Goal: Complete application form

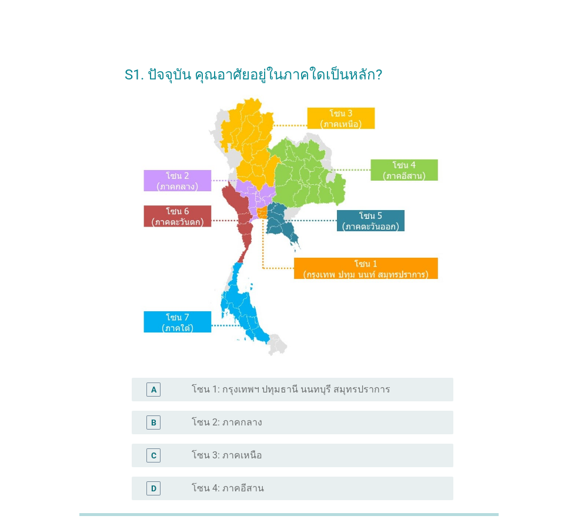
click at [315, 385] on label "โซน 1: กรุงเทพฯ ปทุมธานี นนทบุรี สมุทรปราการ" at bounding box center [291, 389] width 199 height 12
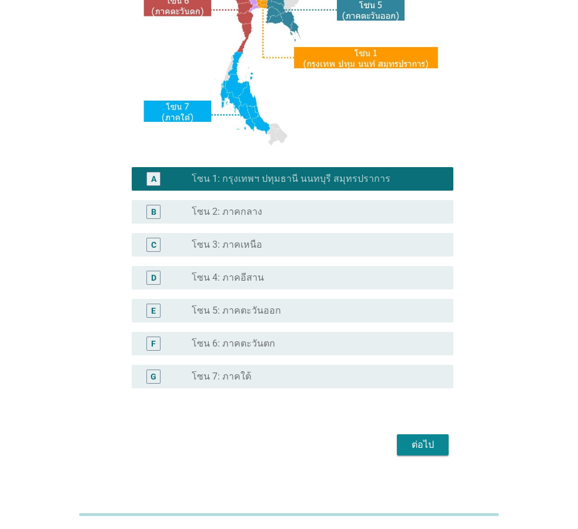
scroll to position [219, 0]
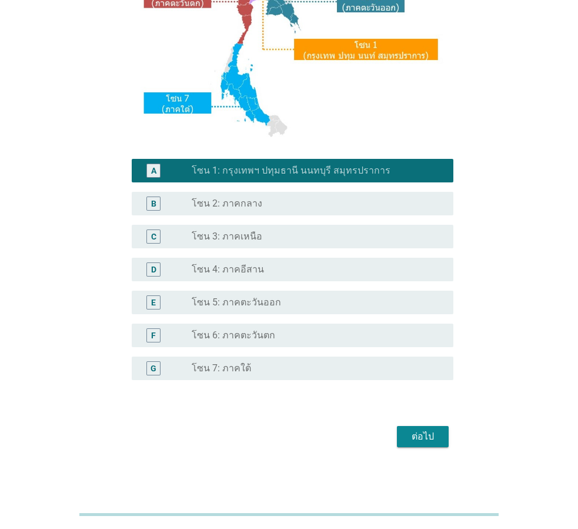
click at [420, 436] on div "ต่อไป" at bounding box center [422, 436] width 33 height 14
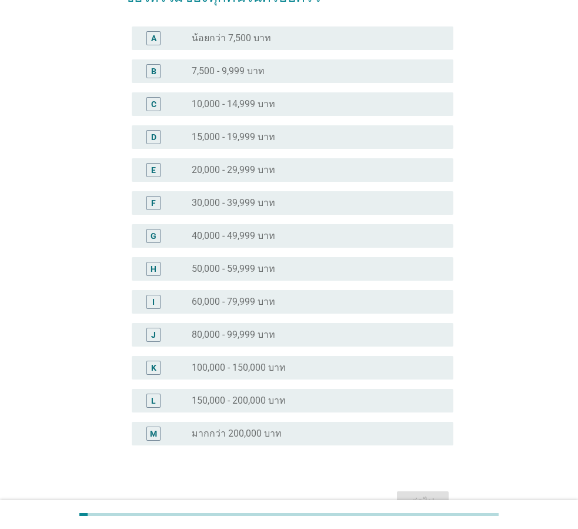
scroll to position [111, 0]
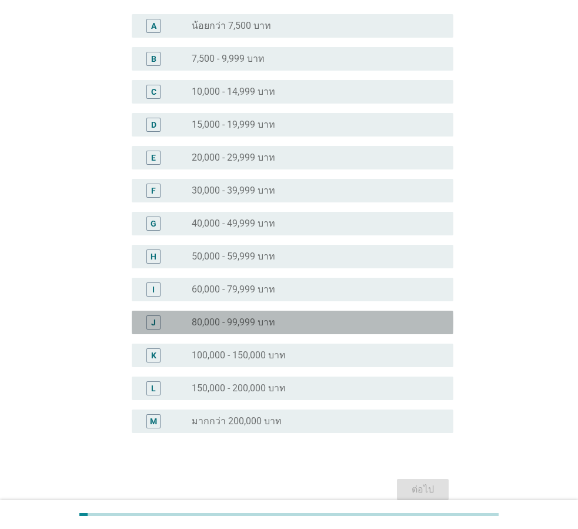
click at [381, 326] on div "radio_button_unchecked 80,000 - 99,999 บาท" at bounding box center [313, 322] width 243 height 12
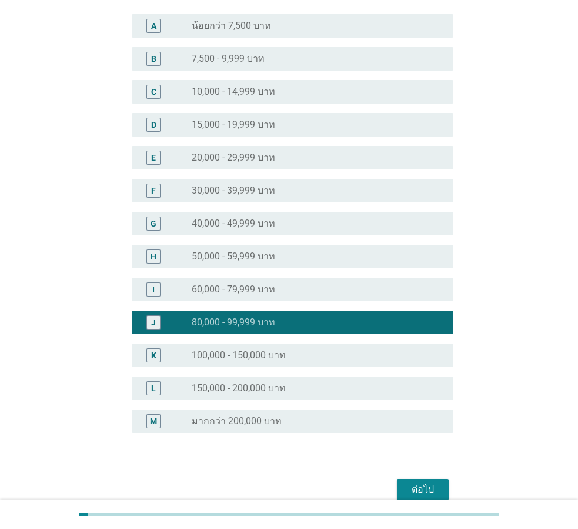
click at [432, 491] on div "ต่อไป" at bounding box center [422, 489] width 33 height 14
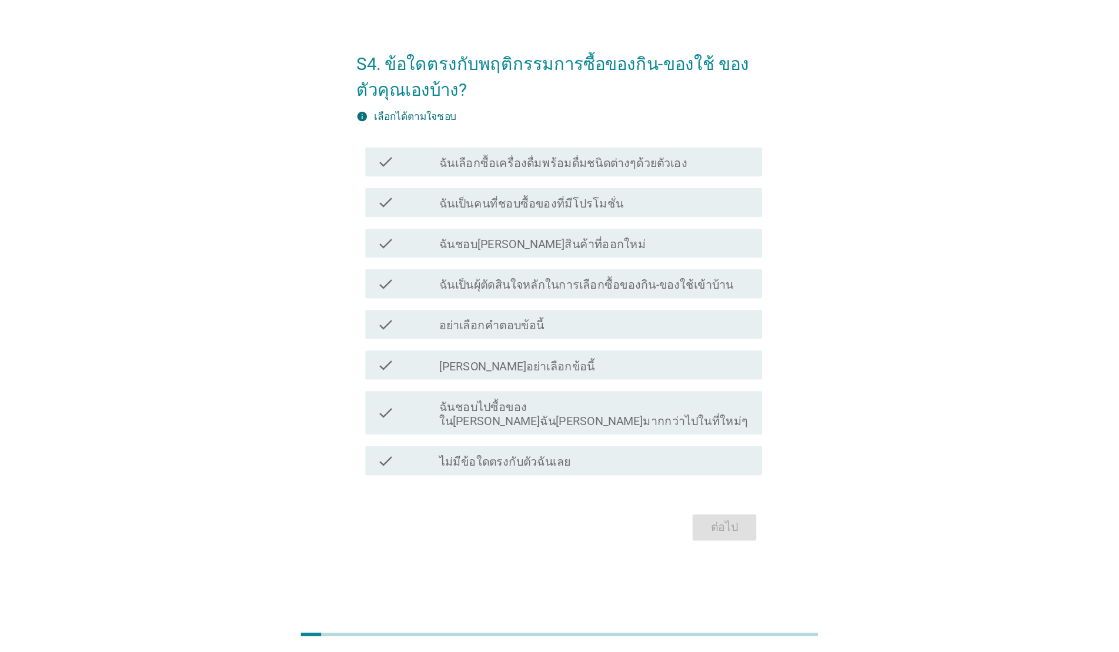
scroll to position [0, 0]
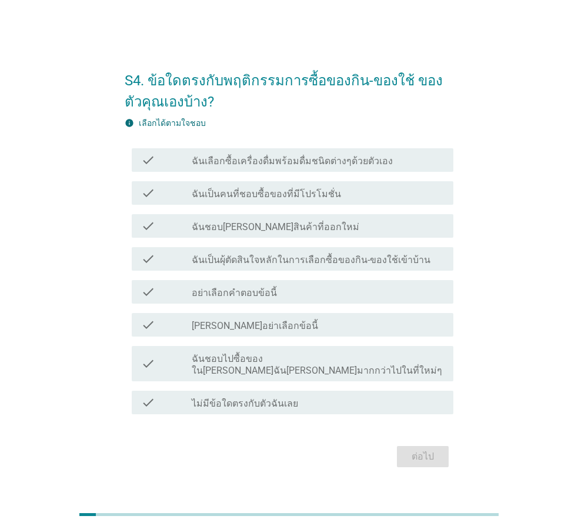
click at [344, 158] on div "check check_box_outline_blank ฉันเลือกซื้อเครื่องดื่มพร้อมดื่มชนิดต่างๆด้วยตัวเ…" at bounding box center [293, 160] width 322 height 24
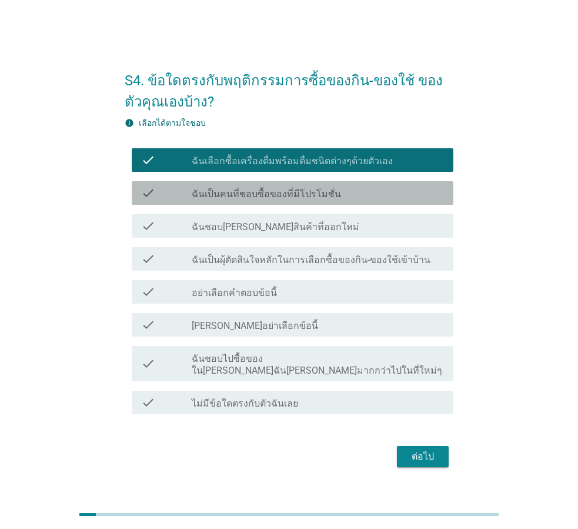
click at [342, 195] on div "check_box_outline_blank ฉันเป็นคนที่ชอบซื้อของที่มีโปรโมชั่น" at bounding box center [318, 193] width 252 height 14
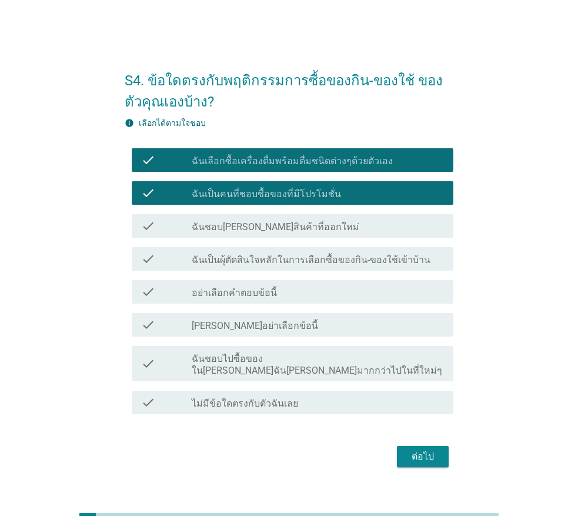
click at [342, 226] on div "check_box_outline_blank ฉันชอบ[PERSON_NAME]สินค้าที่ออกใหม่" at bounding box center [318, 226] width 252 height 14
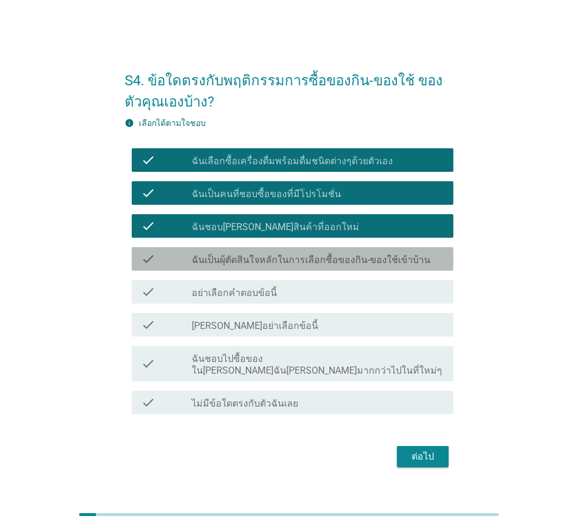
click at [346, 264] on label "ฉันเป็นผุ้ตัดสินใจหลักในการเลือกซื้อของกิน-ของใช้เข้าบ้าน" at bounding box center [311, 260] width 239 height 12
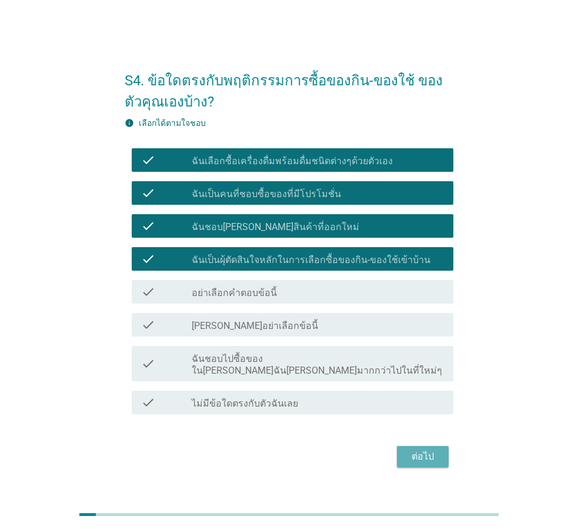
click at [416, 456] on div "ต่อไป" at bounding box center [422, 456] width 33 height 14
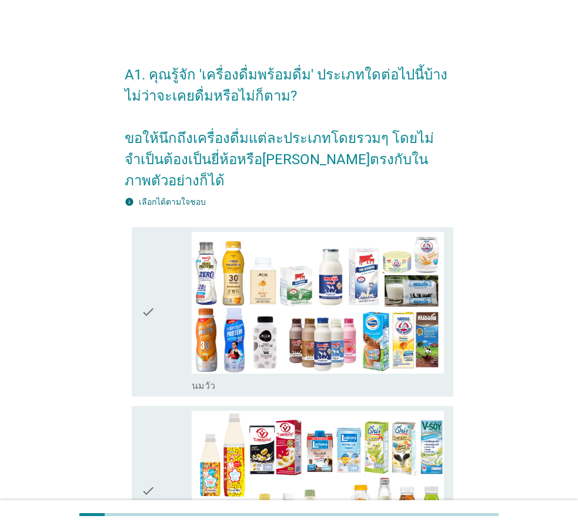
click at [151, 274] on icon "check" at bounding box center [148, 312] width 14 height 161
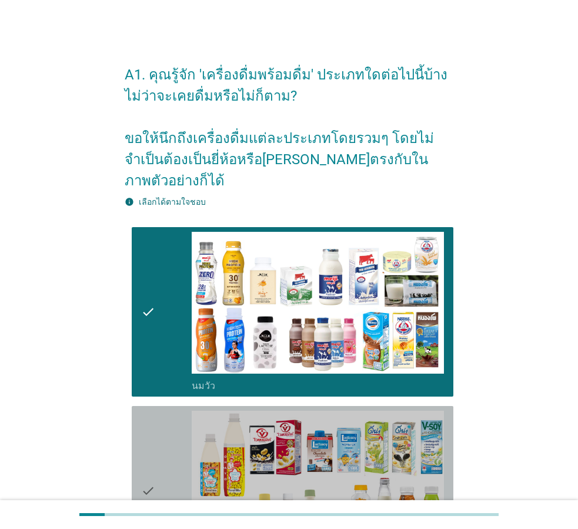
click at [161, 410] on div "check" at bounding box center [166, 490] width 51 height 161
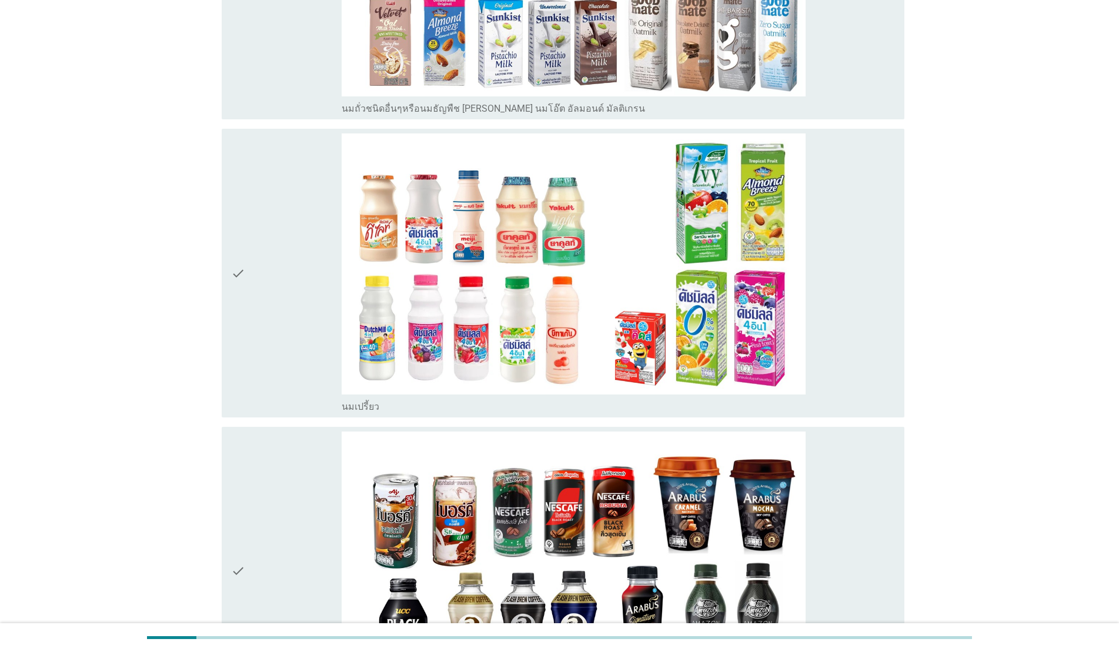
scroll to position [945, 0]
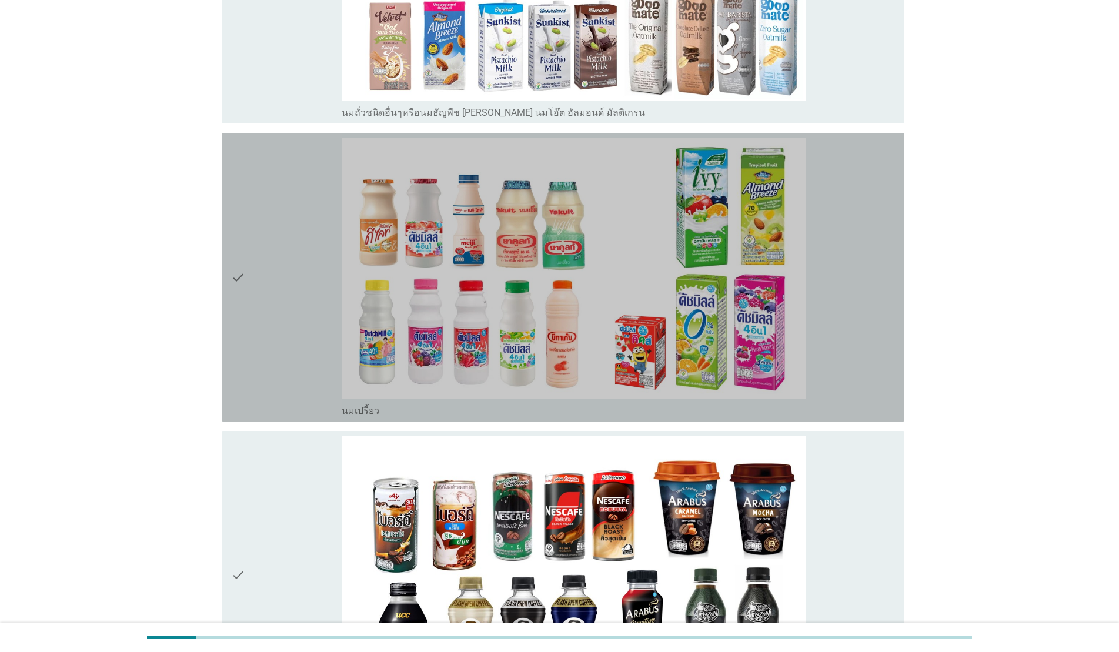
click at [276, 322] on div "check" at bounding box center [286, 277] width 111 height 279
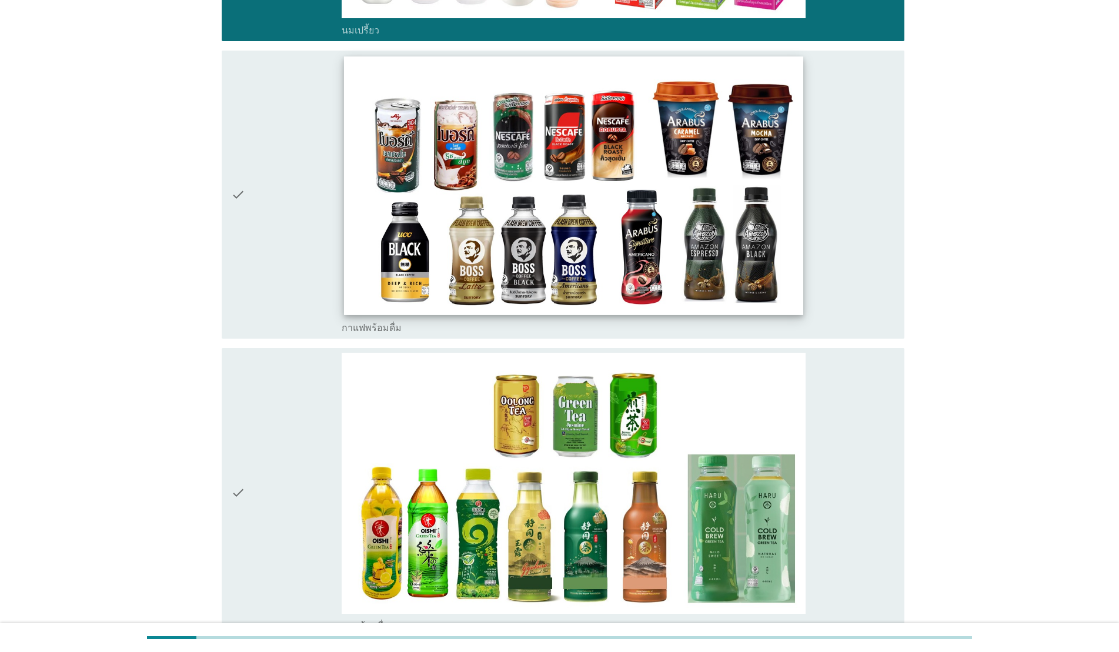
scroll to position [1329, 0]
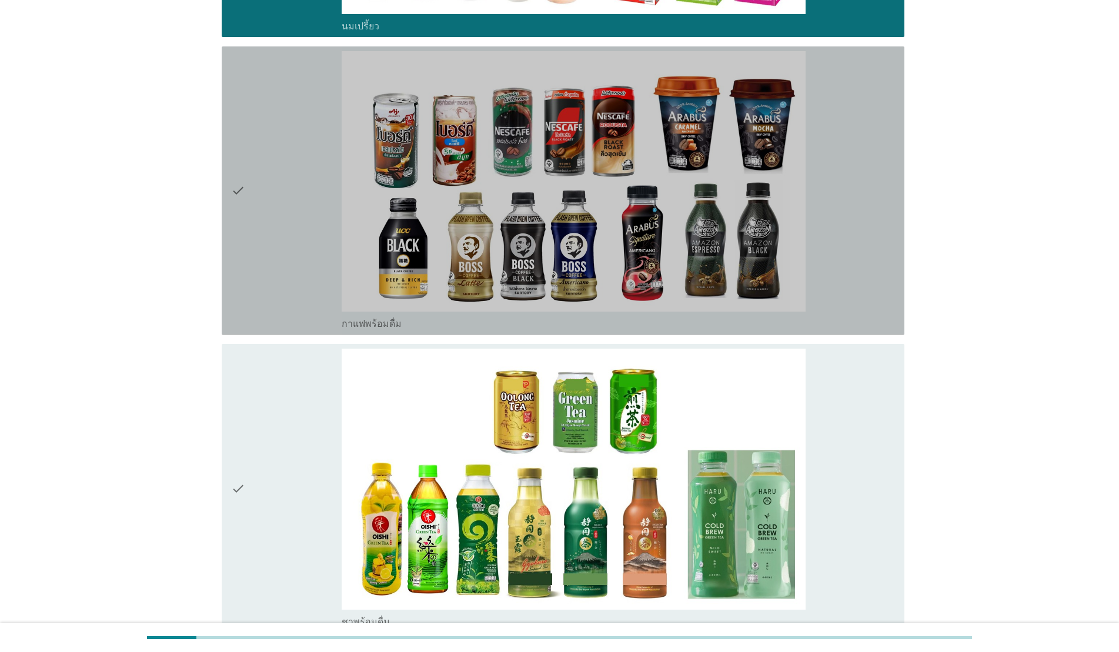
click at [291, 262] on div "check" at bounding box center [286, 190] width 111 height 279
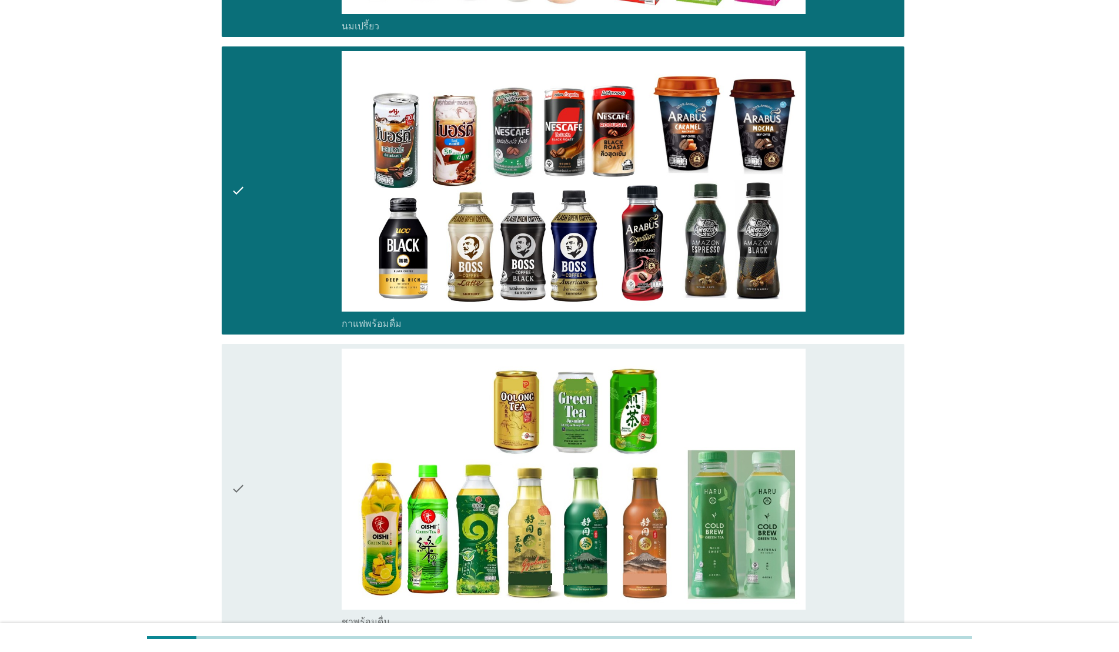
click at [297, 412] on div "check" at bounding box center [286, 488] width 111 height 279
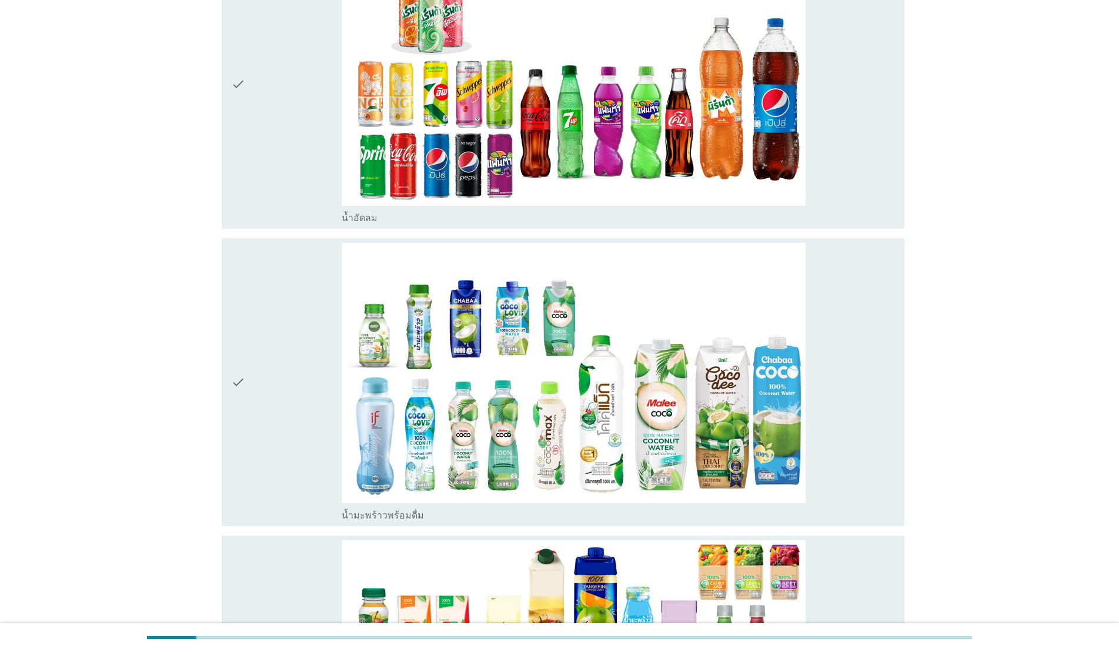
scroll to position [2052, 0]
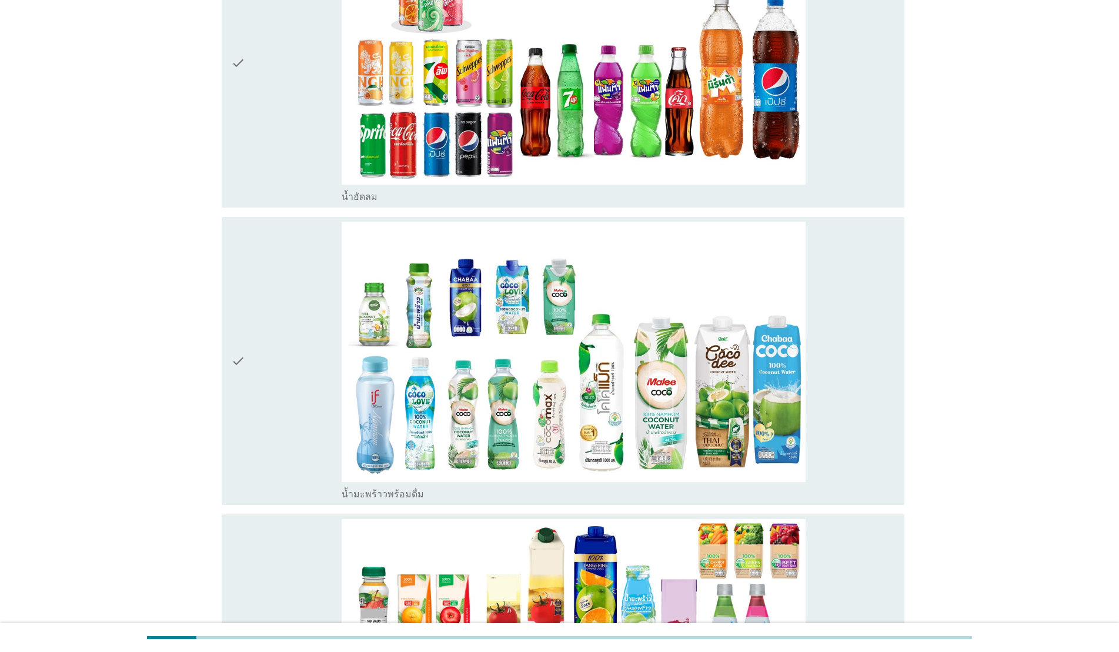
click at [285, 148] on div "check" at bounding box center [286, 63] width 111 height 279
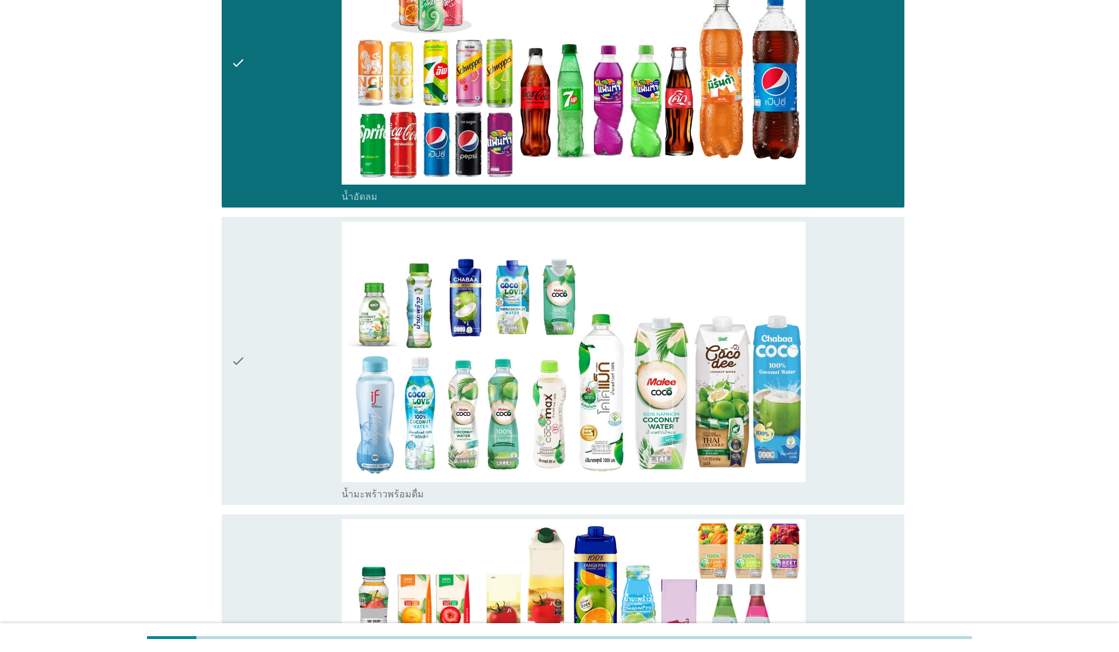
click at [291, 300] on div "check" at bounding box center [286, 361] width 111 height 279
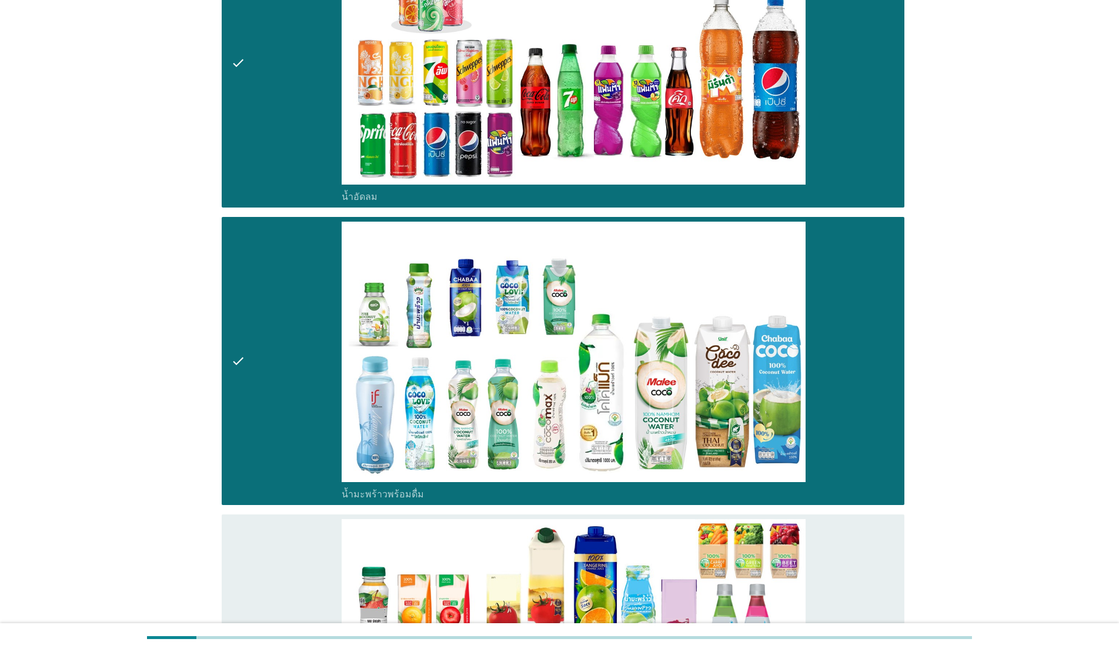
scroll to position [2215, 0]
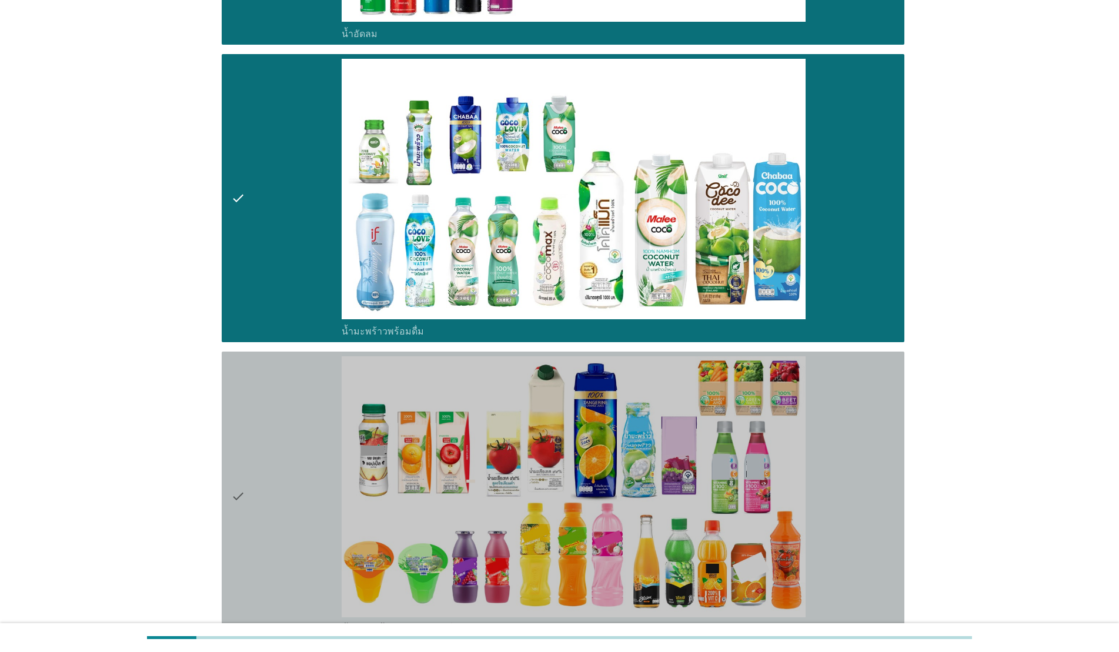
click at [276, 359] on div "check" at bounding box center [286, 495] width 111 height 279
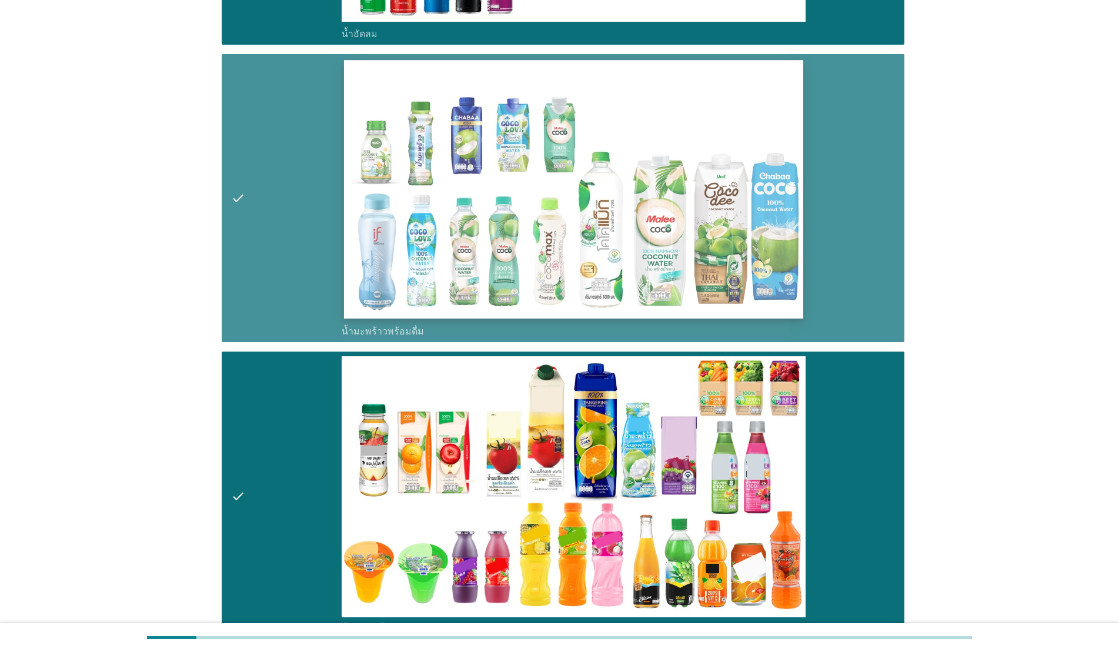
drag, startPoint x: 265, startPoint y: 250, endPoint x: 356, endPoint y: 250, distance: 91.1
click at [265, 249] on div "check" at bounding box center [286, 198] width 111 height 279
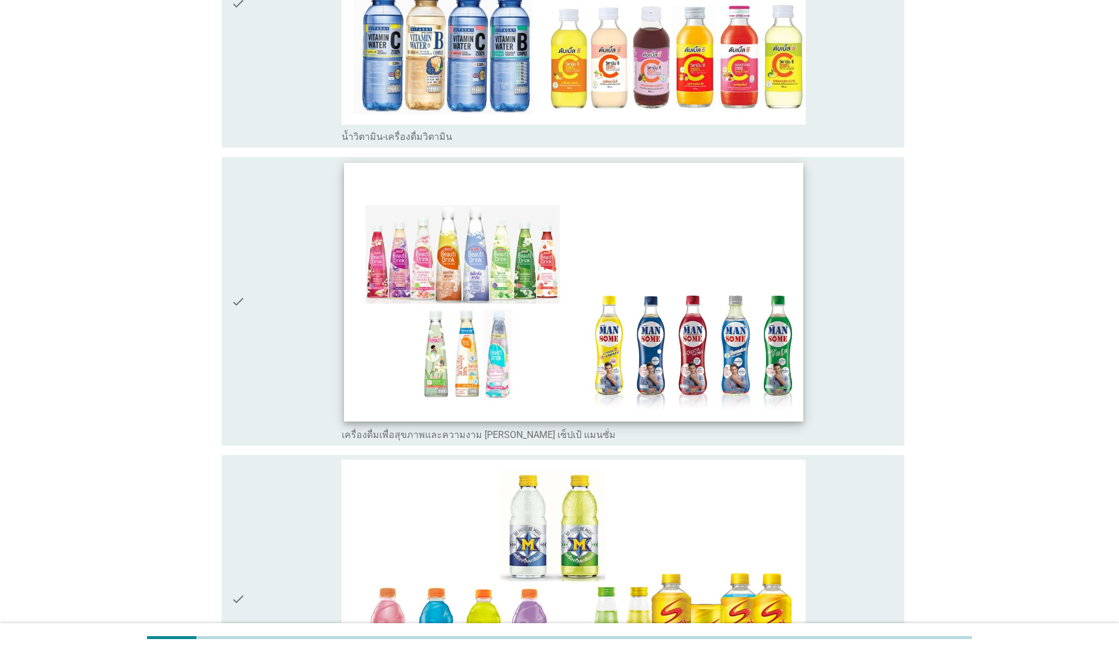
scroll to position [2997, 0]
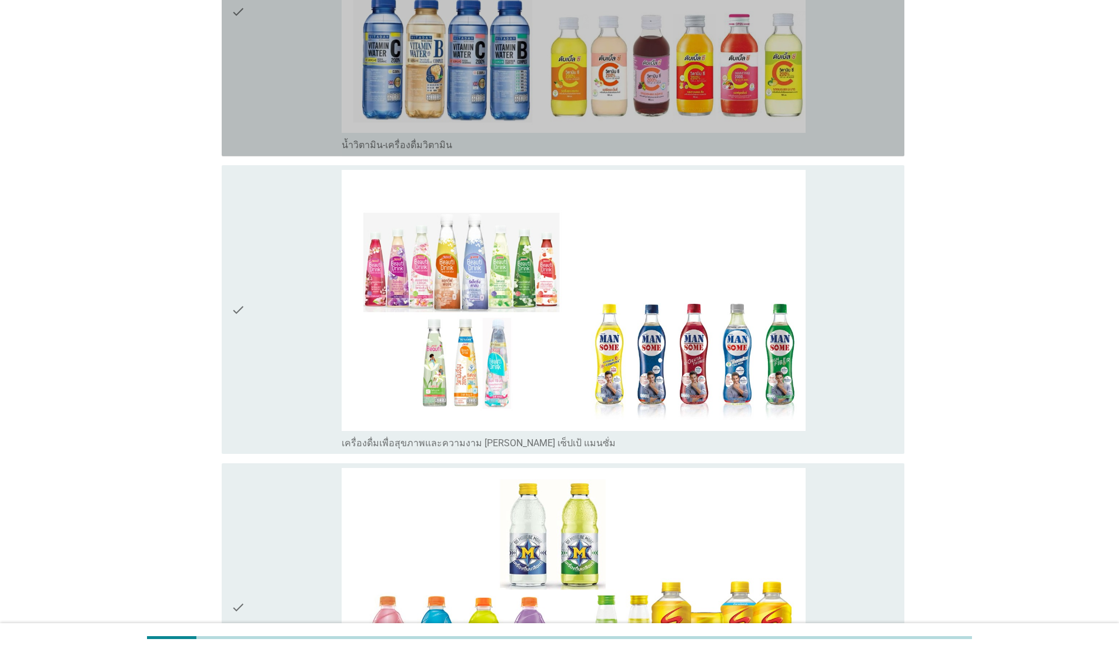
click at [281, 75] on div "check" at bounding box center [286, 11] width 111 height 279
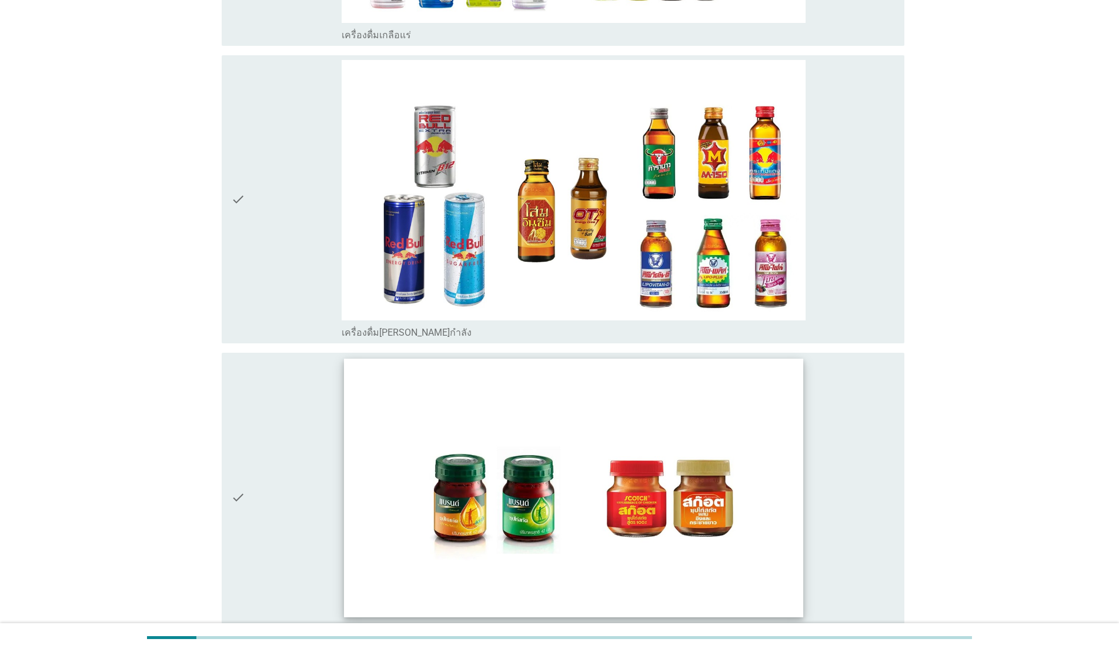
scroll to position [3695, 0]
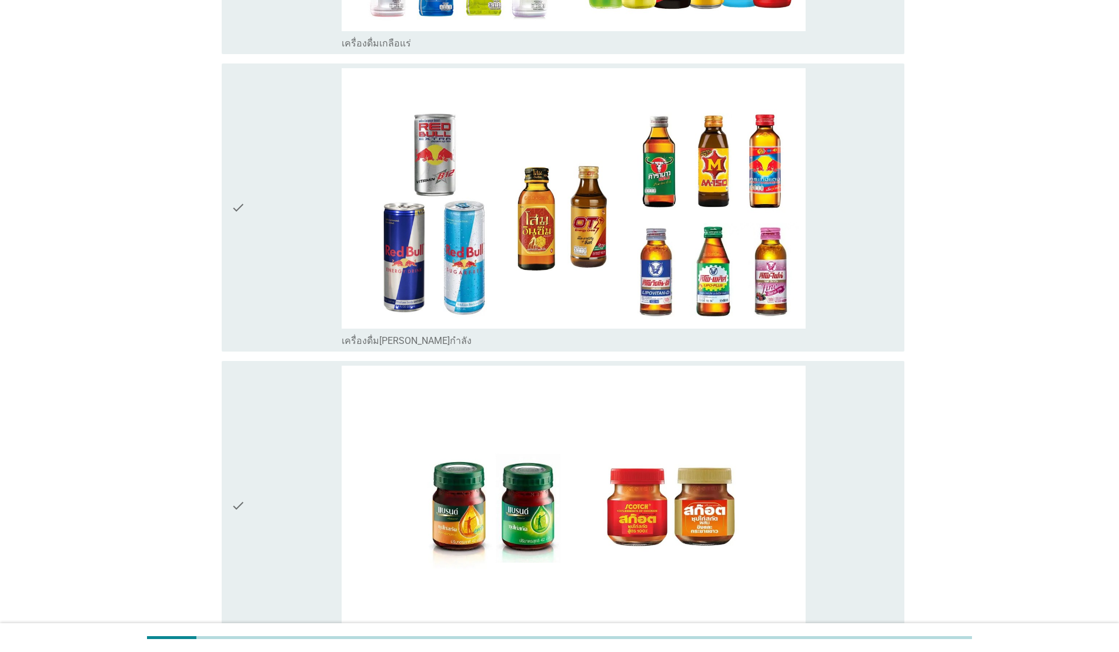
click at [281, 282] on div "check" at bounding box center [286, 207] width 111 height 279
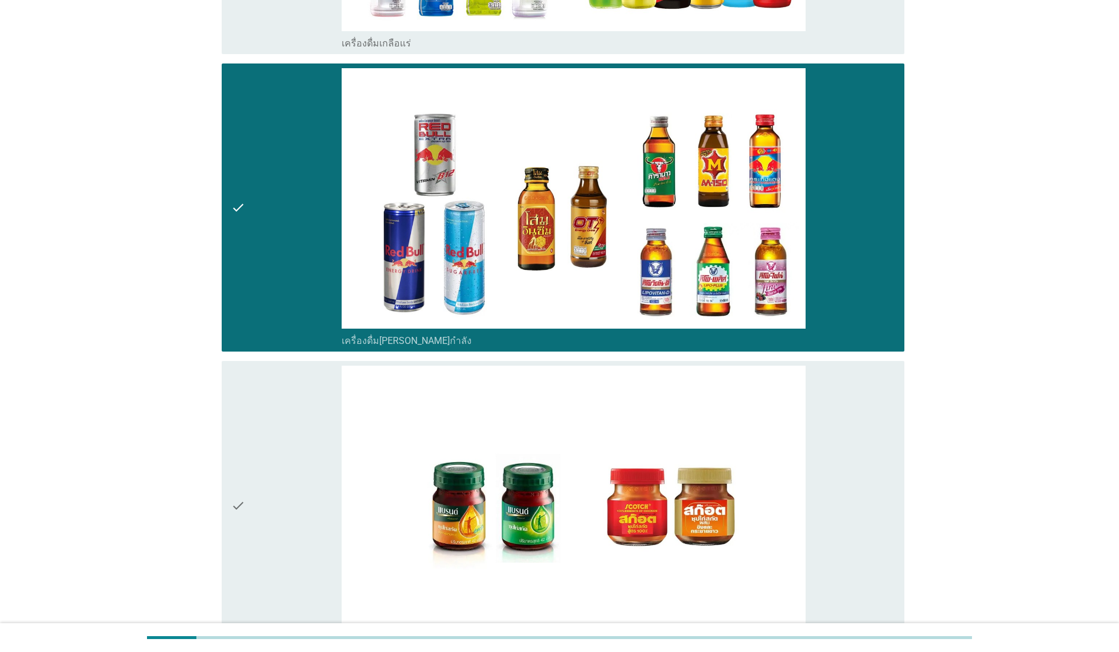
click at [287, 273] on div "check" at bounding box center [286, 207] width 111 height 279
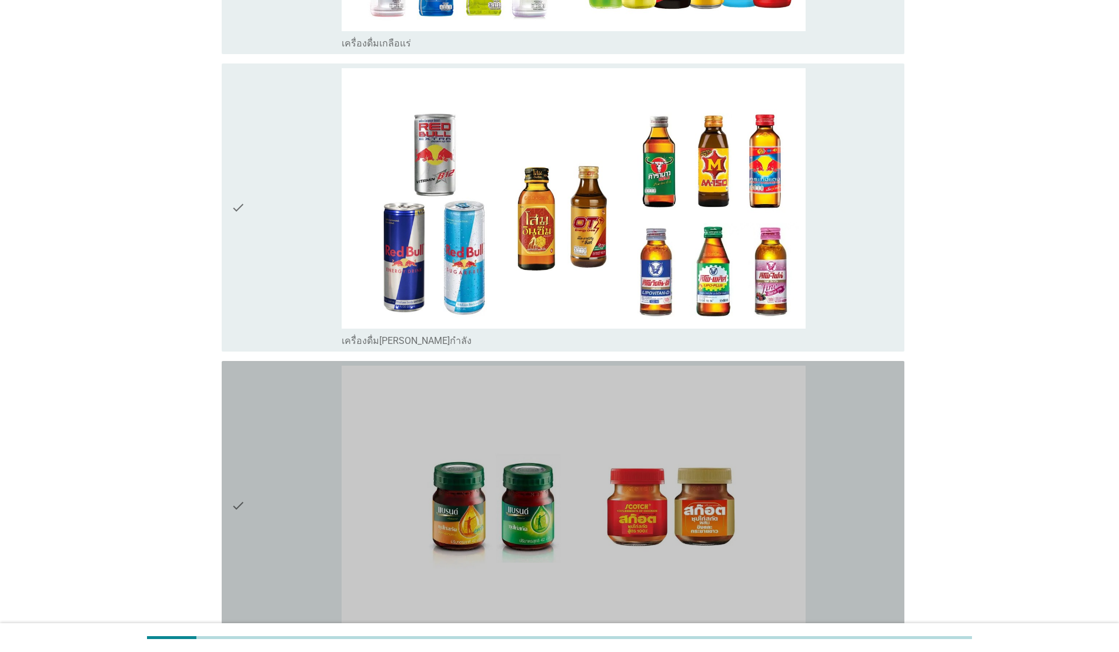
click at [263, 443] on div "check" at bounding box center [286, 505] width 111 height 279
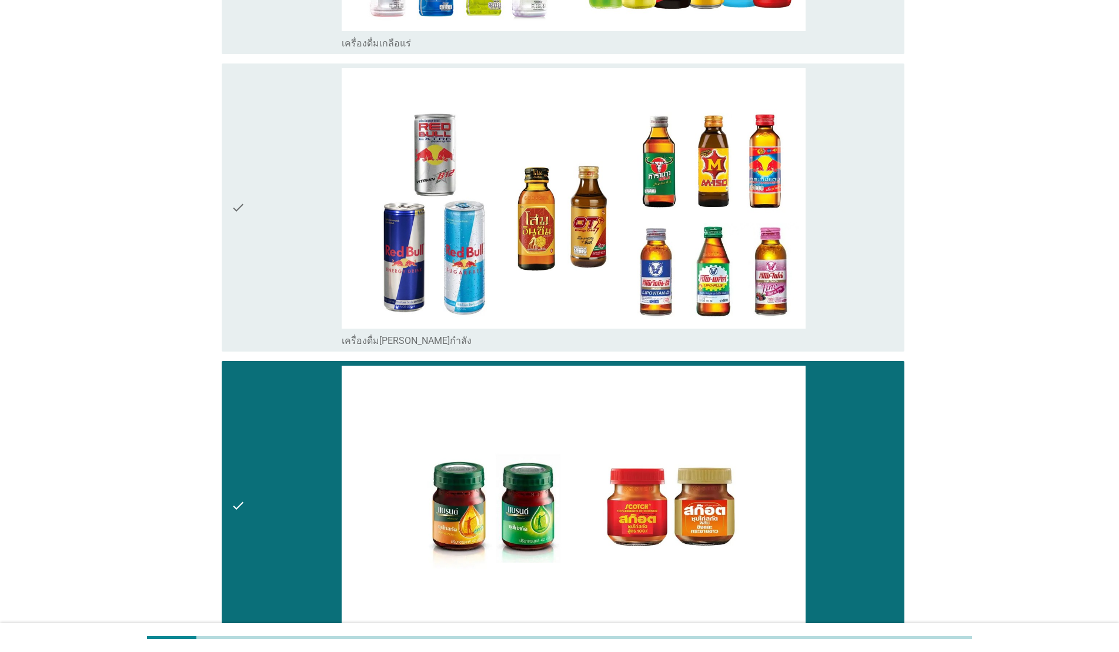
scroll to position [3841, 0]
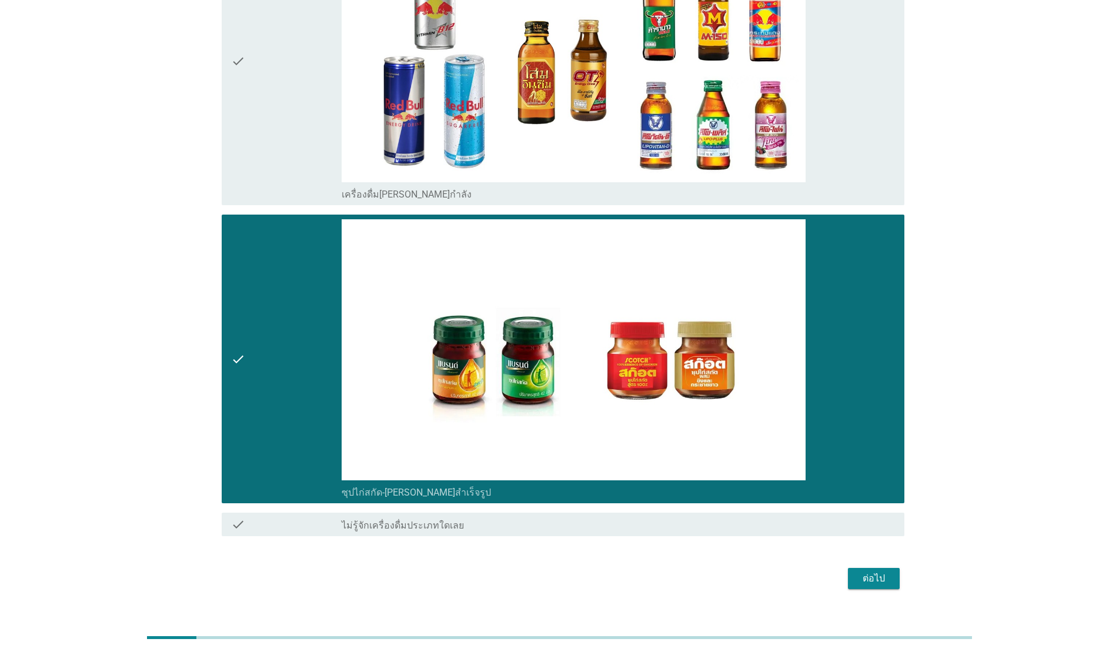
click at [577, 528] on div "ต่อไป" at bounding box center [873, 578] width 33 height 14
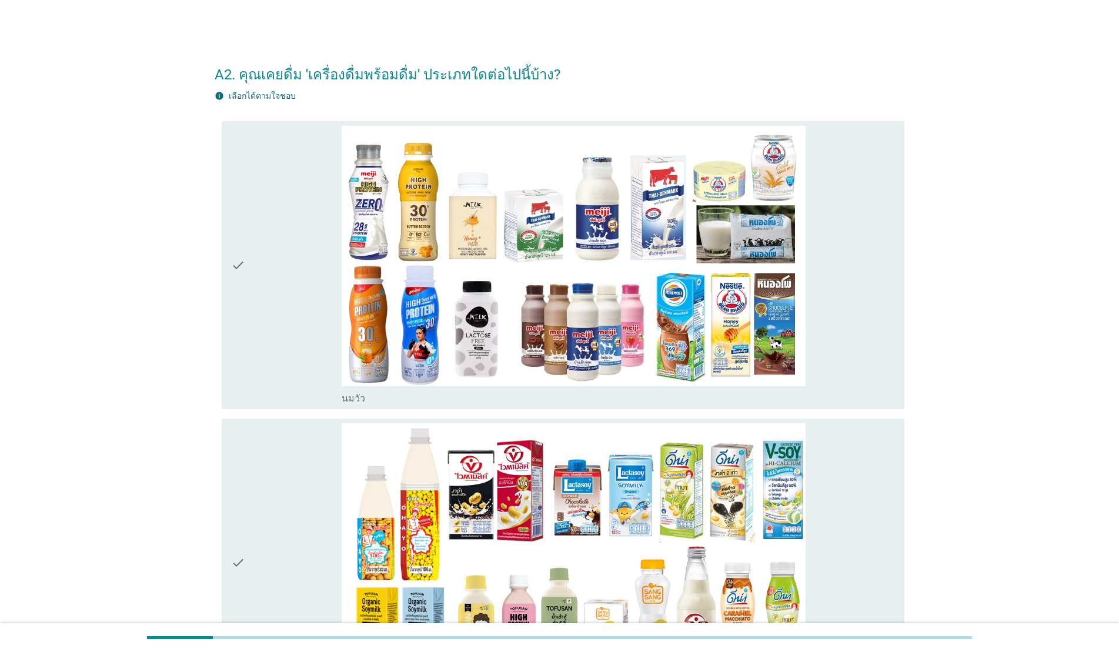
click at [258, 277] on div "check" at bounding box center [286, 265] width 111 height 279
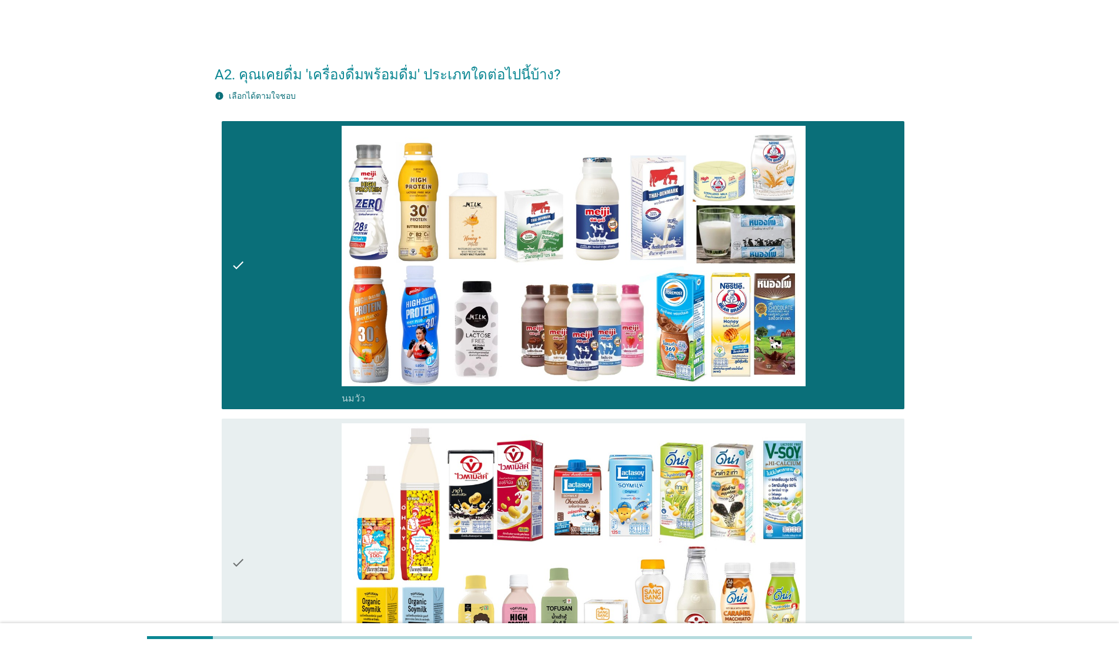
click at [288, 436] on div "check" at bounding box center [286, 562] width 111 height 279
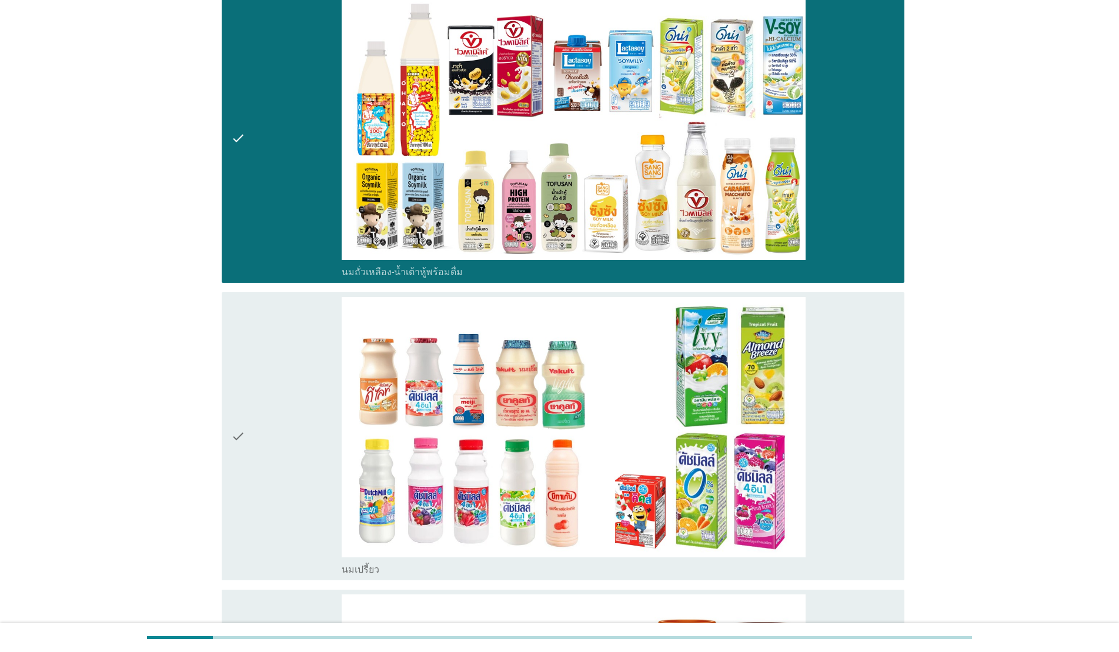
scroll to position [438, 0]
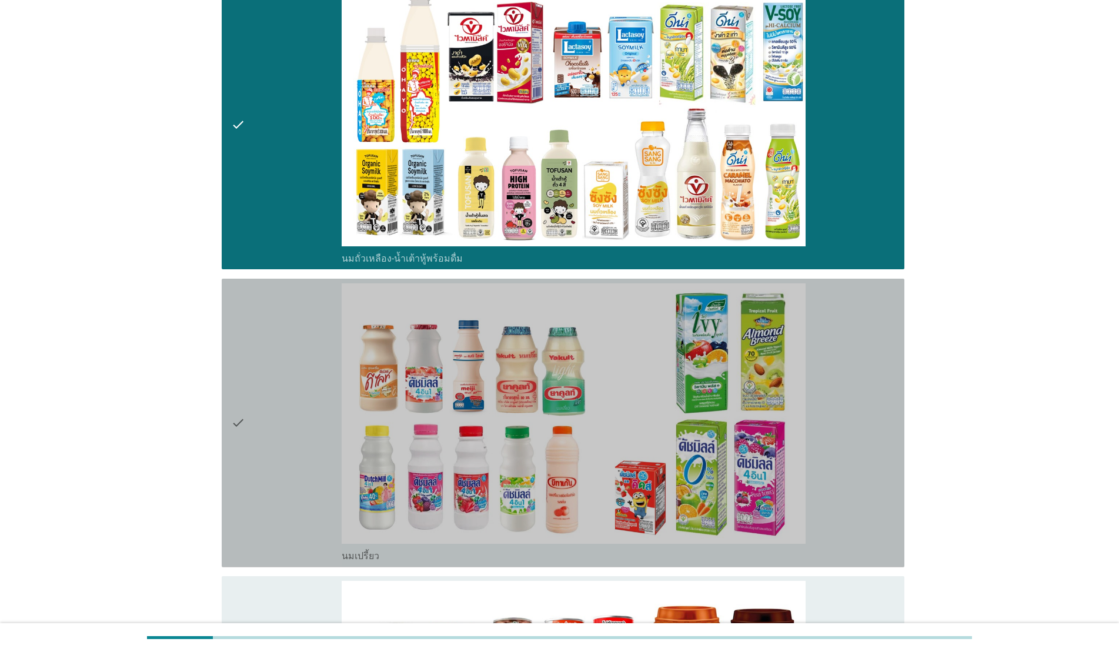
click at [262, 407] on div "check" at bounding box center [286, 422] width 111 height 279
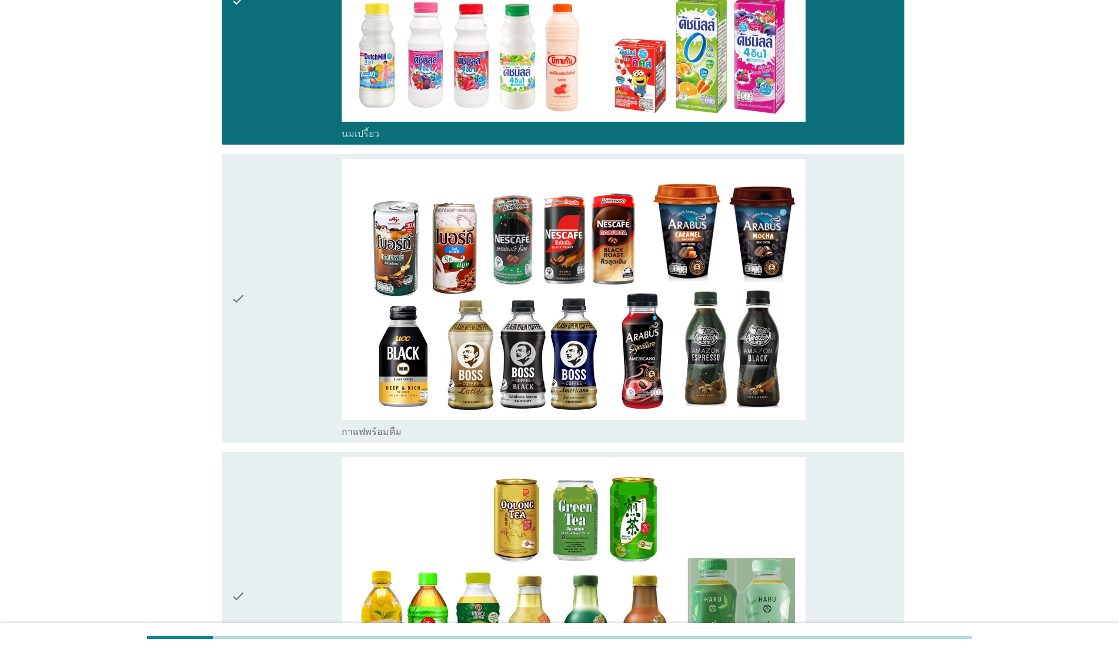
scroll to position [868, 0]
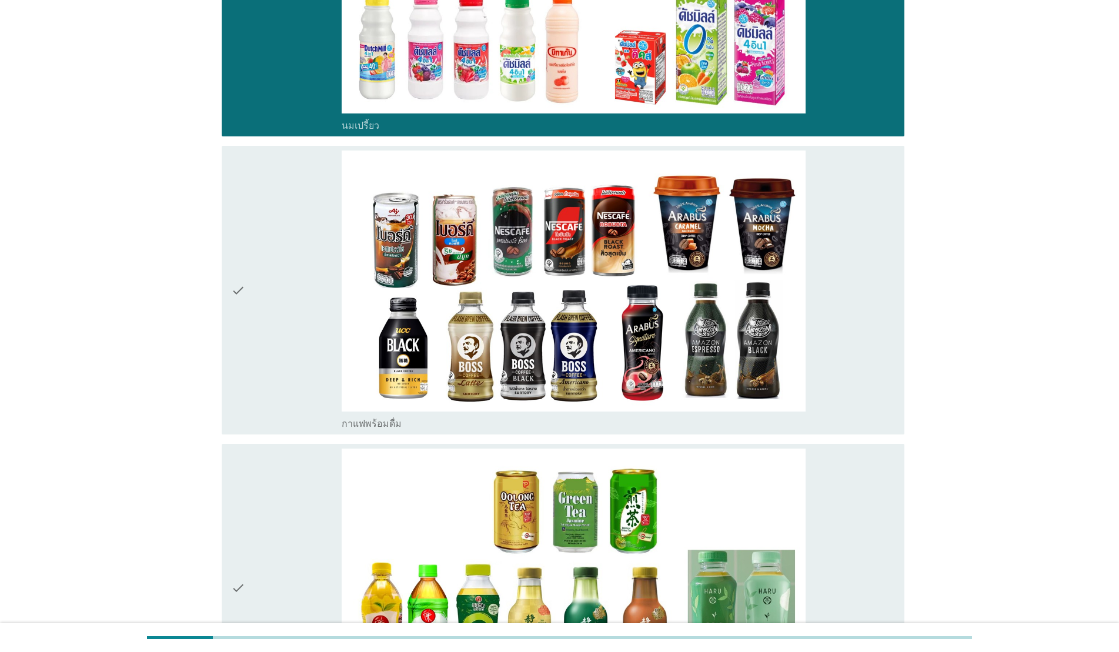
click at [258, 236] on div "check" at bounding box center [286, 290] width 111 height 279
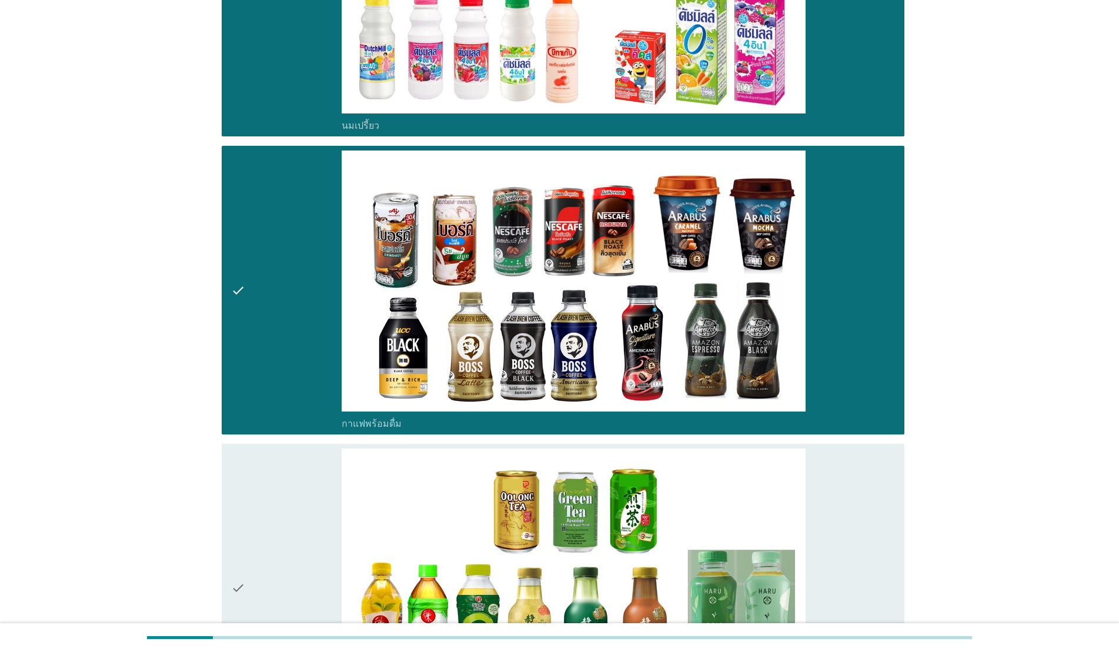
click at [291, 475] on div "check" at bounding box center [286, 588] width 111 height 279
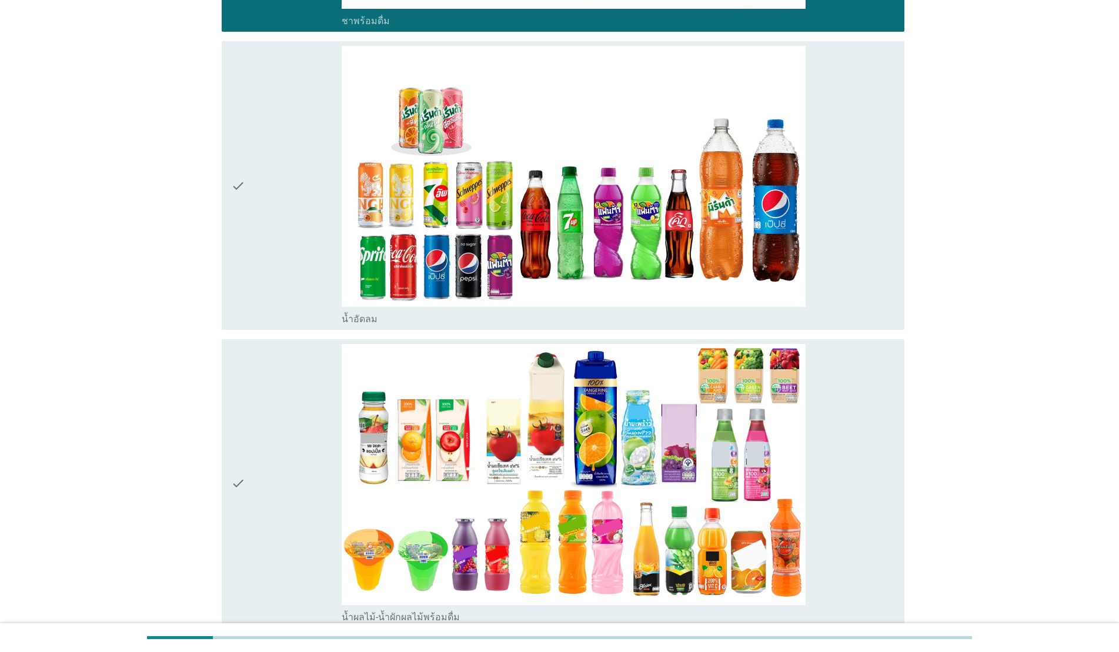
scroll to position [1601, 0]
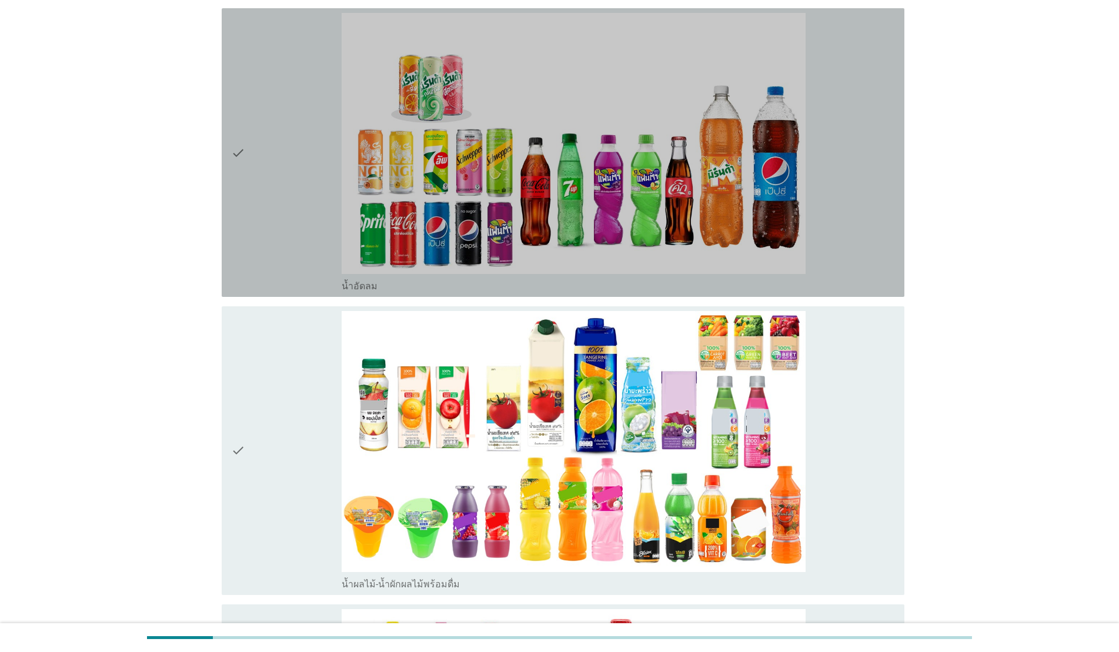
click at [260, 195] on div "check" at bounding box center [286, 152] width 111 height 279
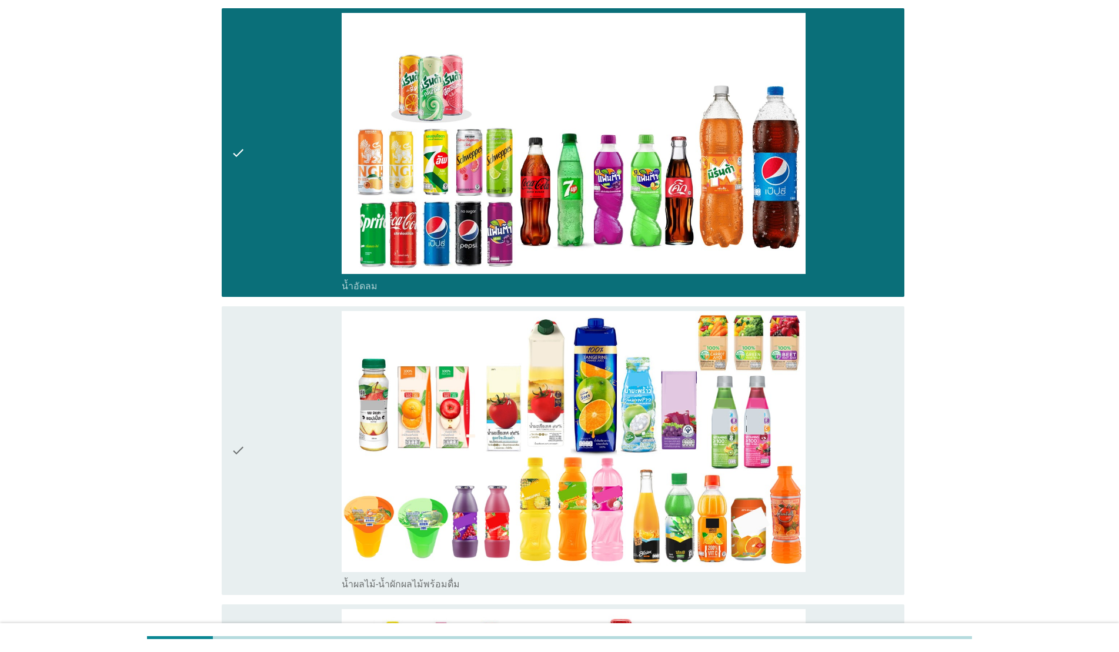
click at [293, 420] on div "check" at bounding box center [286, 450] width 111 height 279
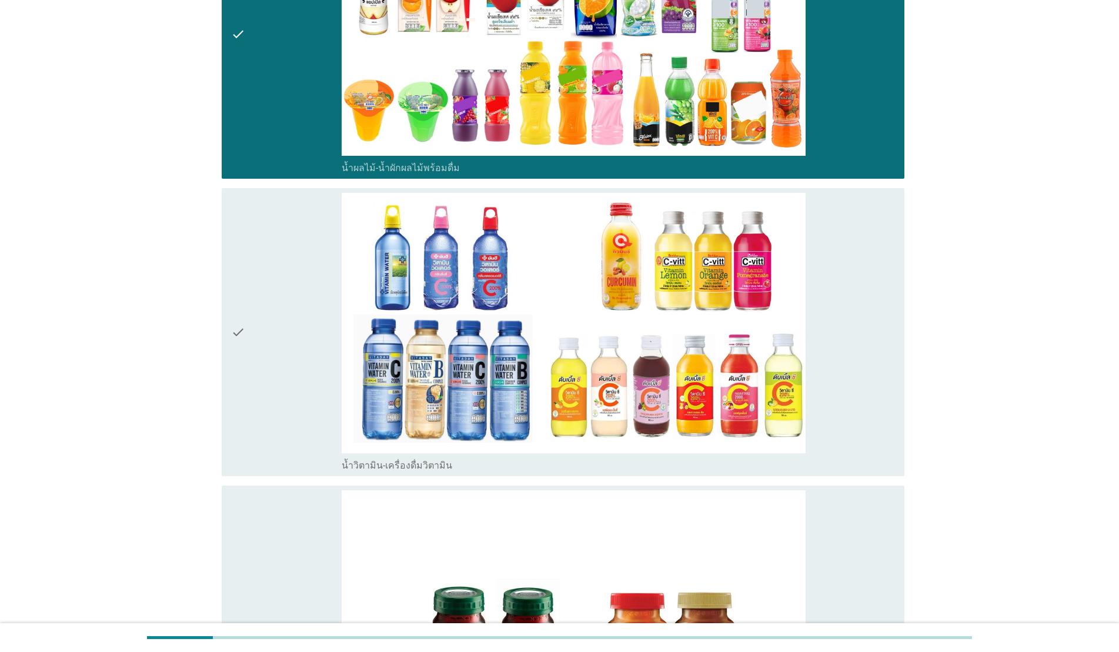
scroll to position [2111, 0]
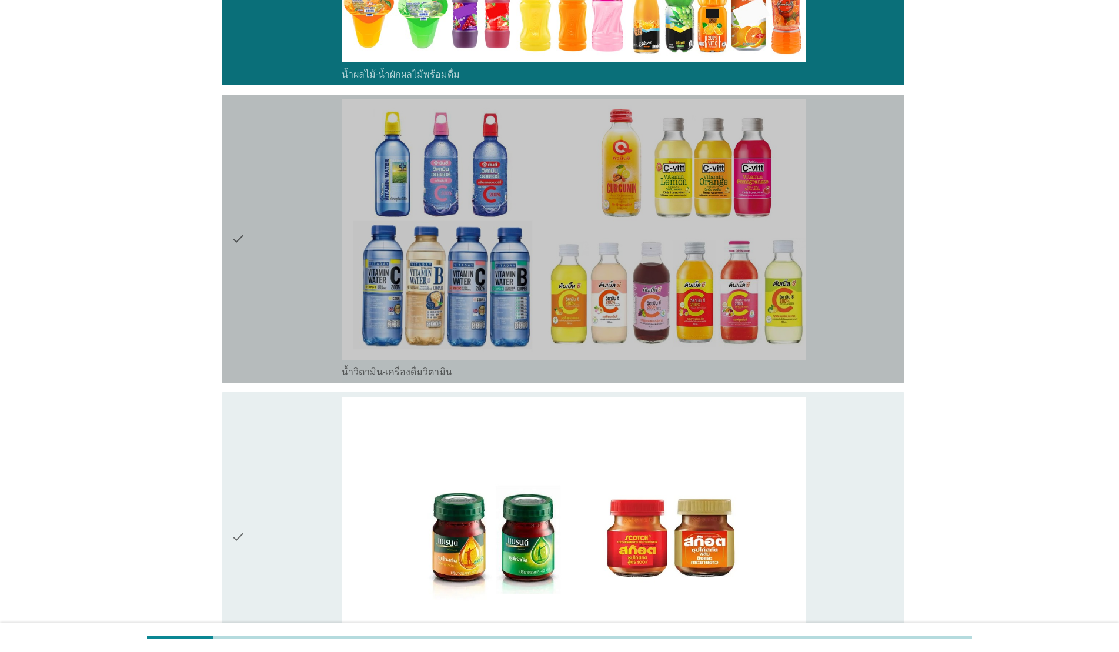
drag, startPoint x: 303, startPoint y: 259, endPoint x: 311, endPoint y: 377, distance: 117.9
click at [303, 260] on div "check" at bounding box center [286, 238] width 111 height 279
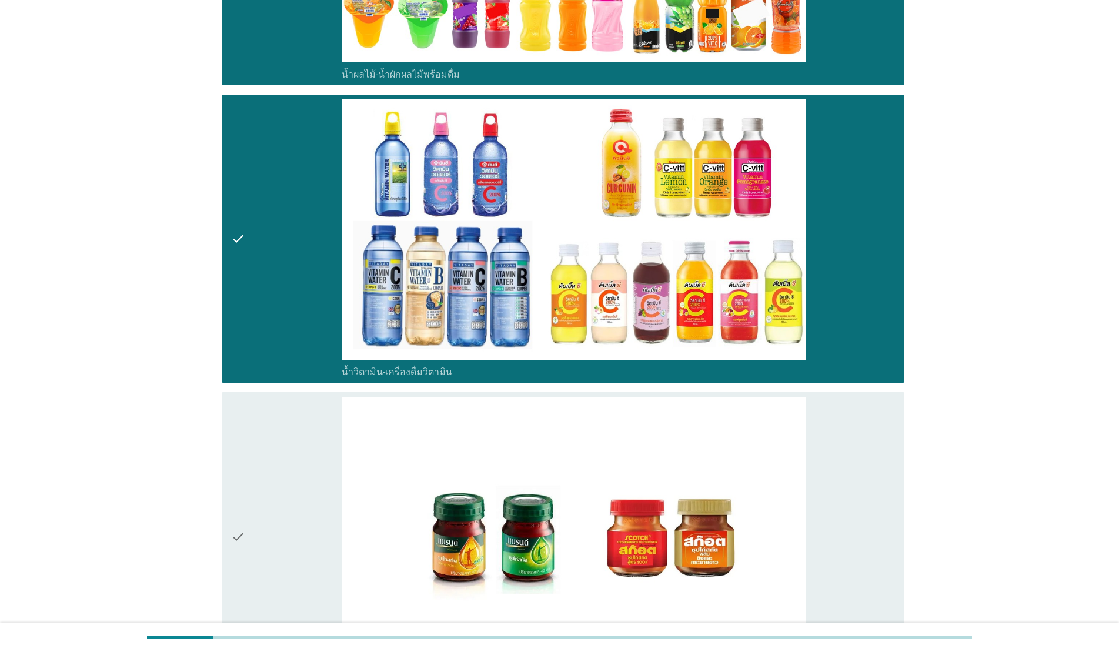
drag, startPoint x: 315, startPoint y: 446, endPoint x: 293, endPoint y: 434, distance: 24.5
click at [313, 446] on div "check" at bounding box center [286, 536] width 111 height 279
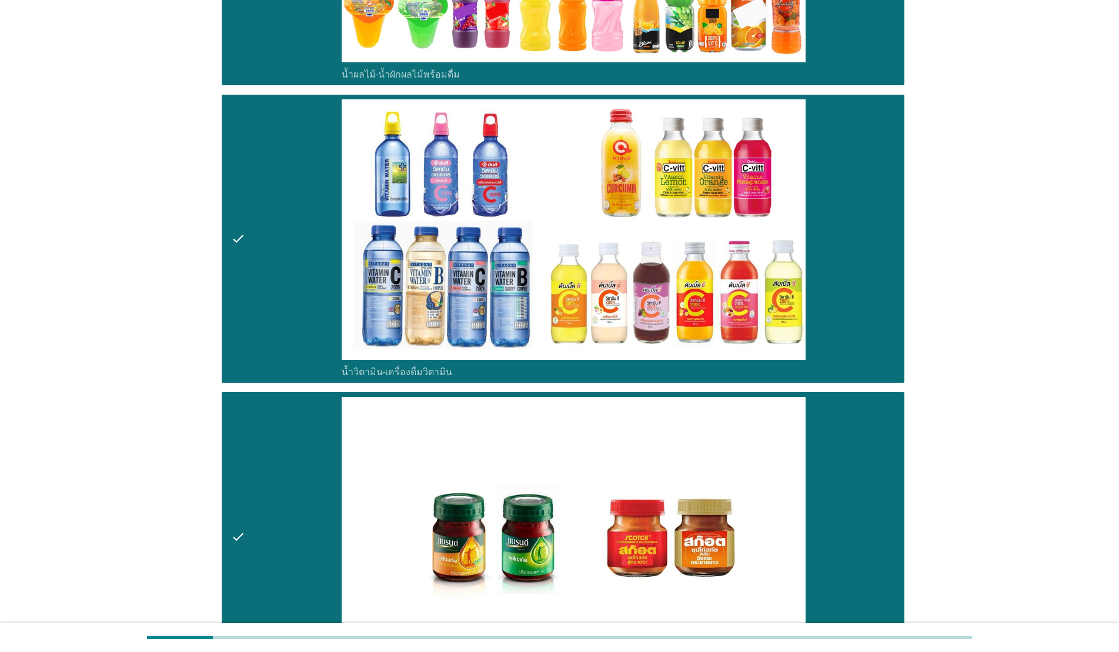
scroll to position [2310, 0]
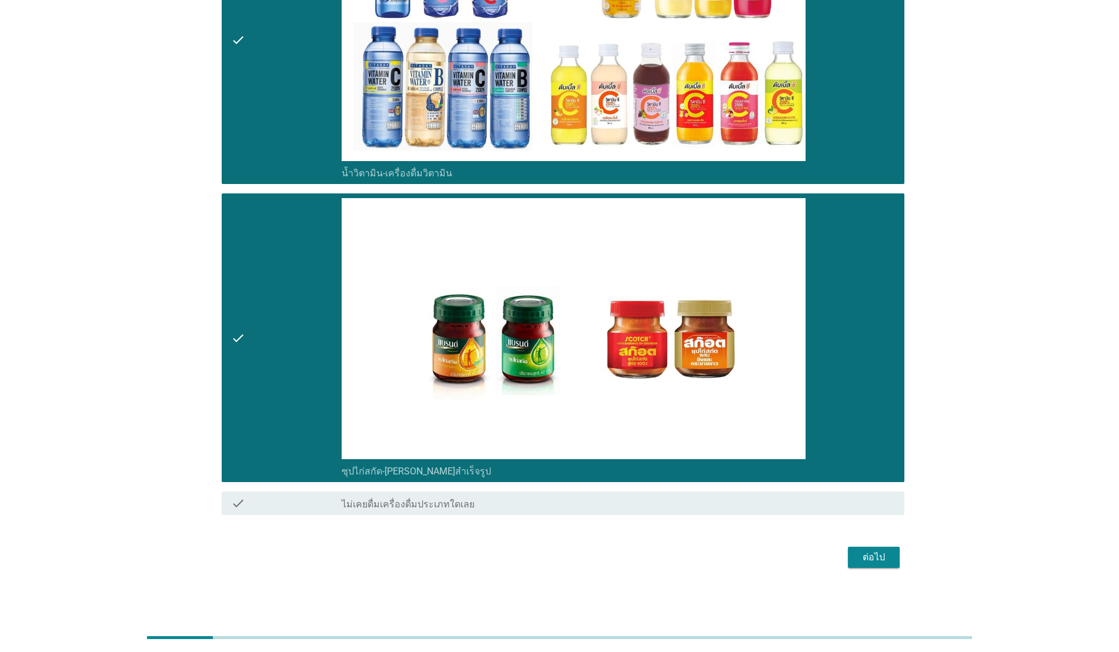
click at [577, 528] on div "ต่อไป" at bounding box center [873, 557] width 33 height 14
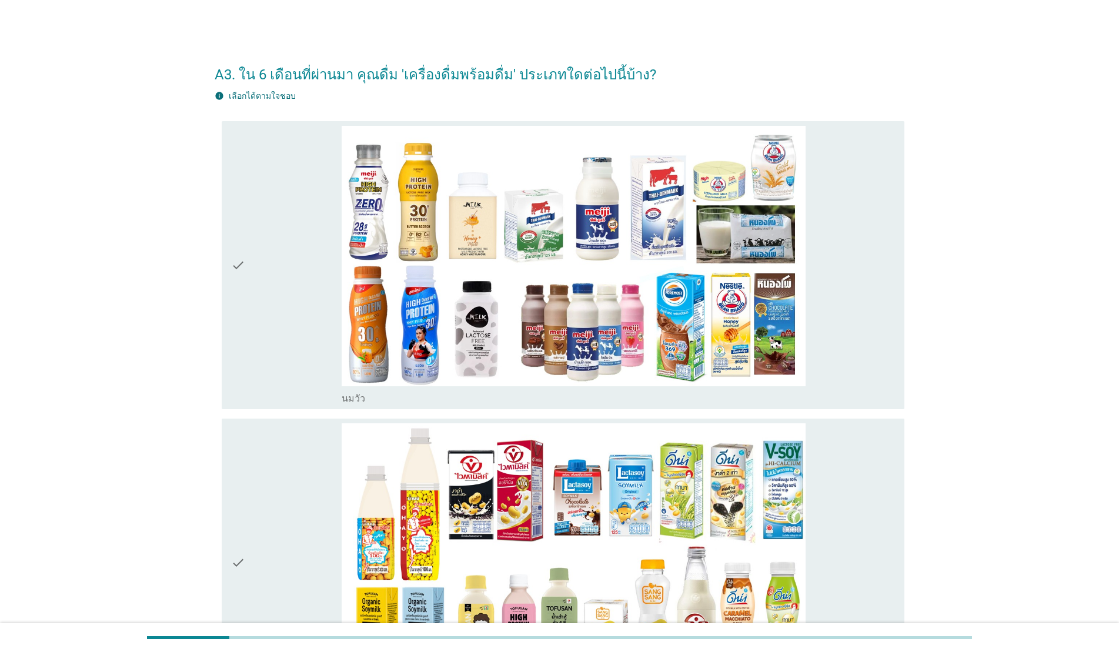
click at [318, 486] on div "check" at bounding box center [286, 562] width 111 height 279
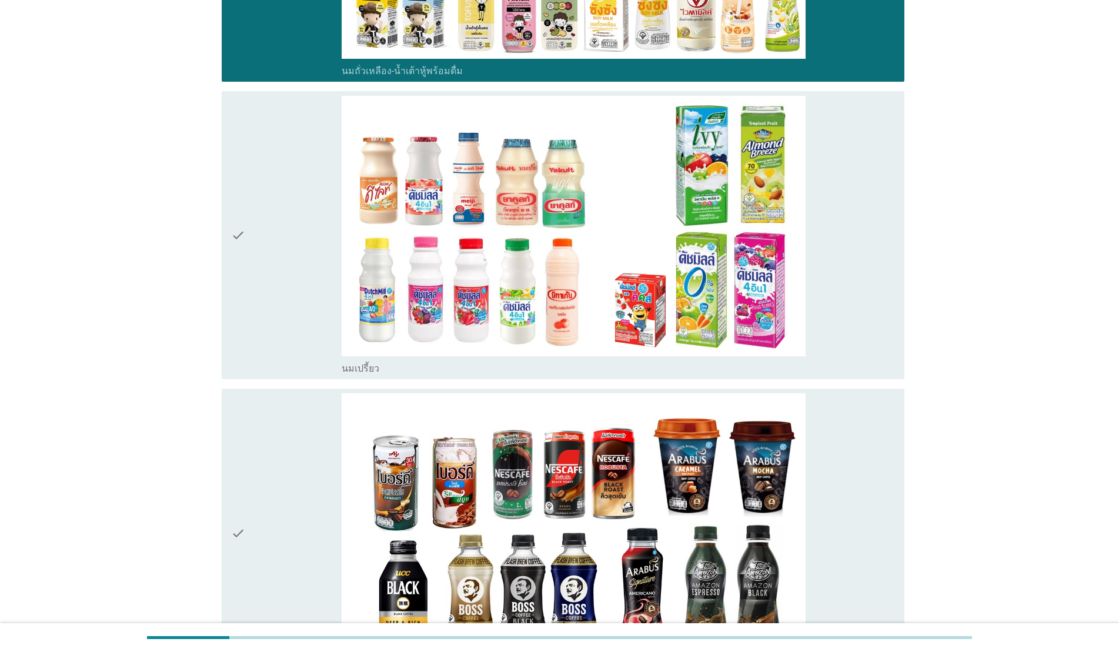
scroll to position [637, 0]
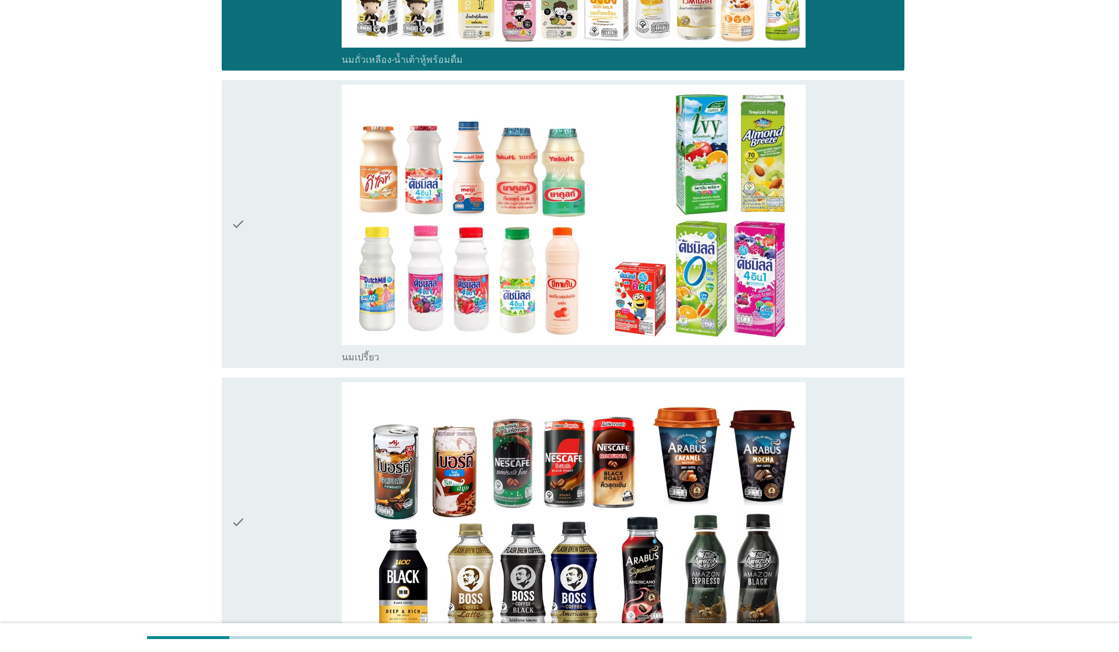
click at [279, 198] on div "check" at bounding box center [286, 224] width 111 height 279
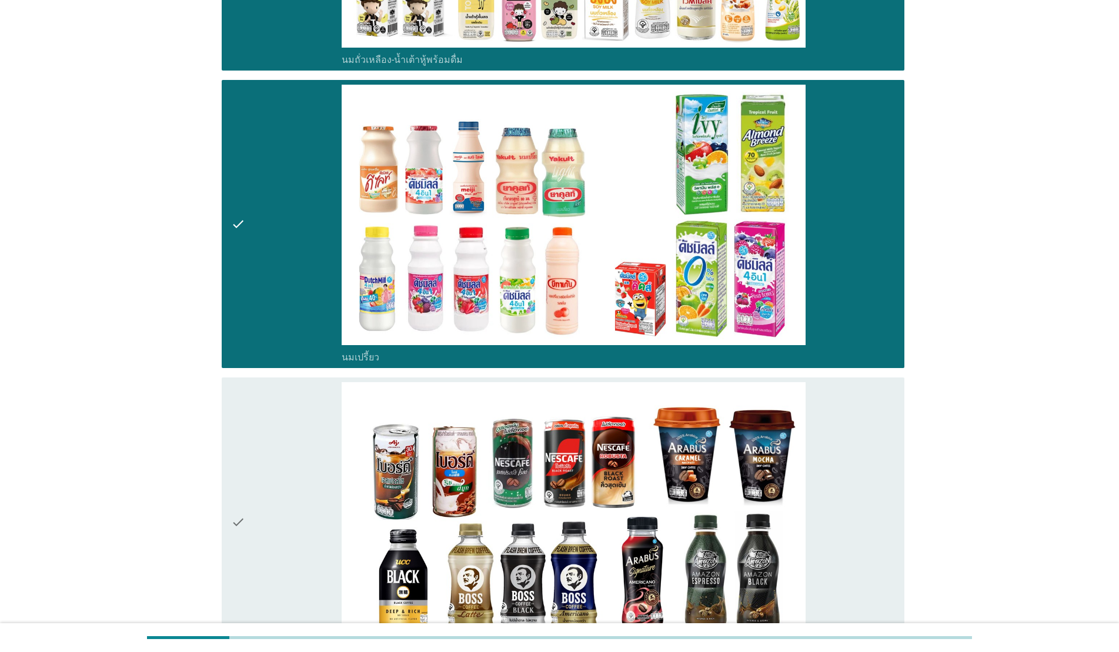
click at [304, 434] on div "check" at bounding box center [286, 521] width 111 height 279
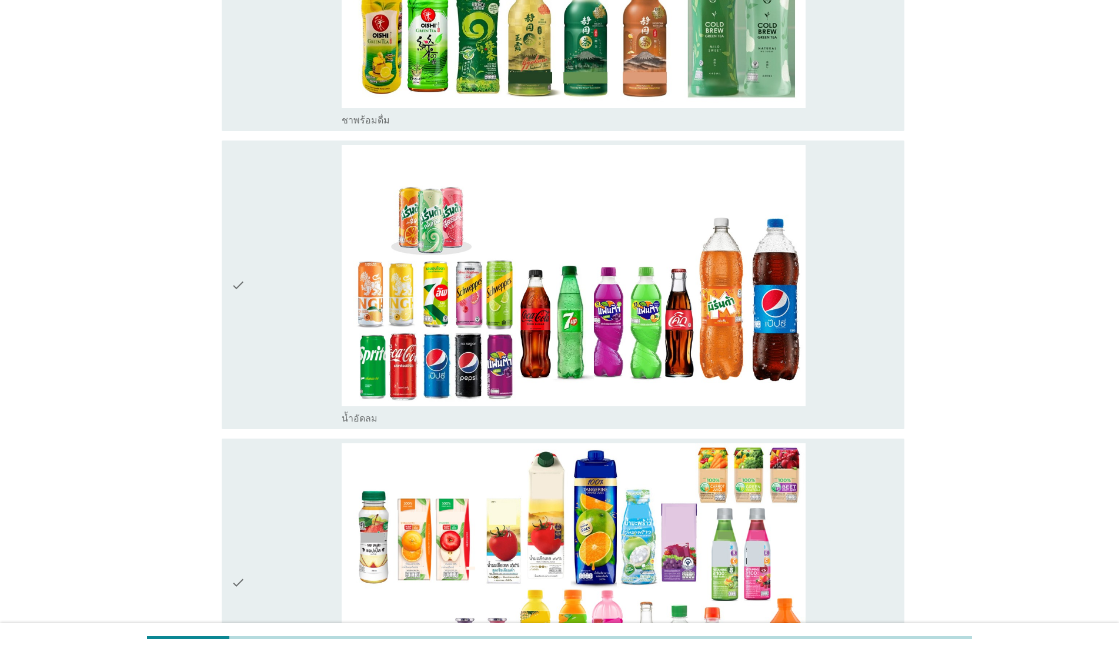
scroll to position [1474, 0]
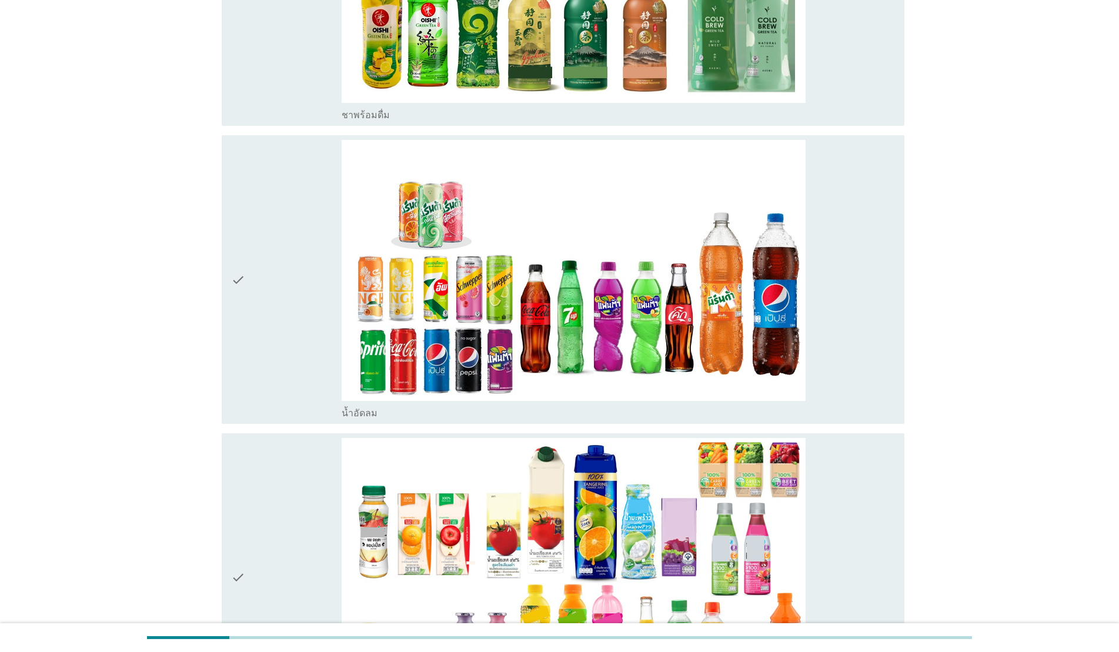
click at [276, 336] on div "check" at bounding box center [286, 279] width 111 height 279
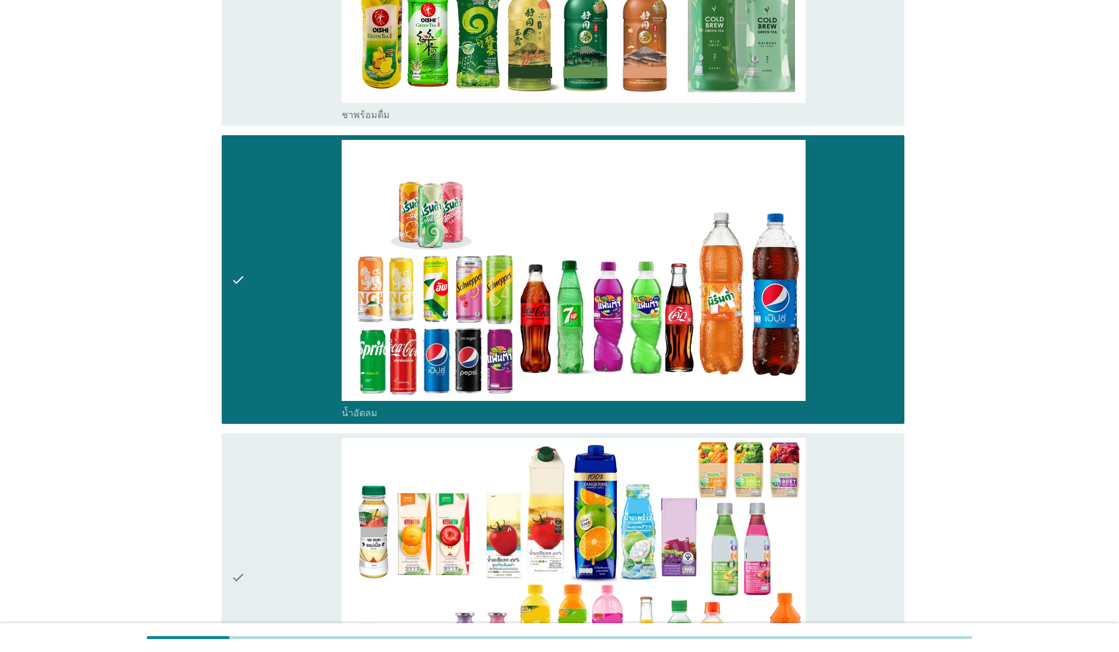
drag, startPoint x: 290, startPoint y: 460, endPoint x: 281, endPoint y: 459, distance: 9.4
click at [290, 460] on div "check" at bounding box center [286, 577] width 111 height 279
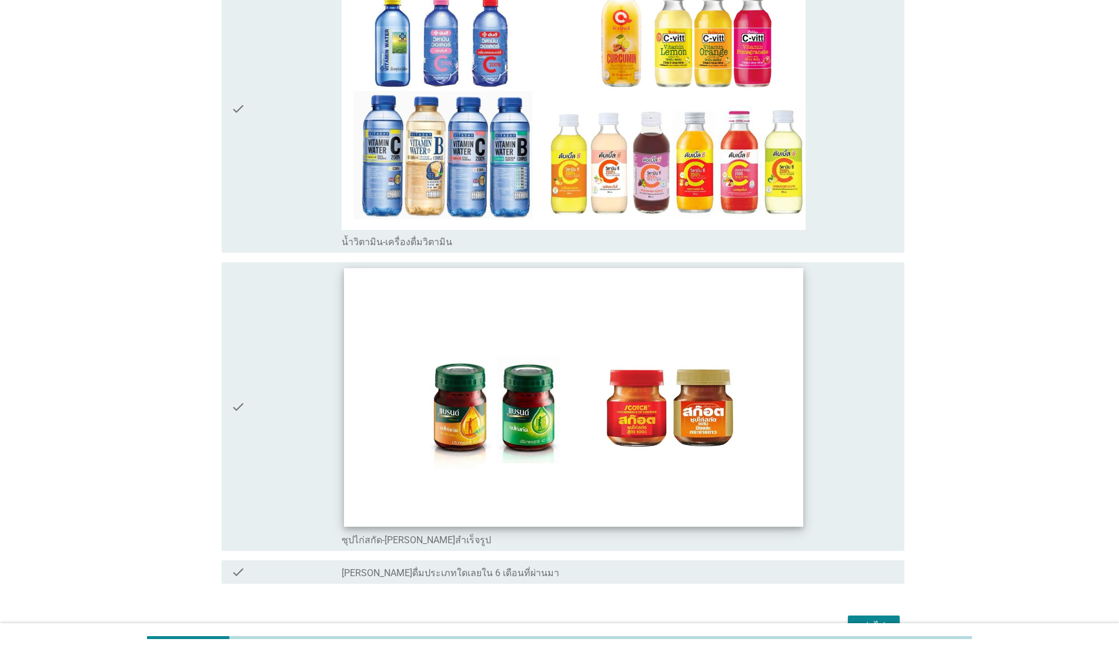
scroll to position [2243, 0]
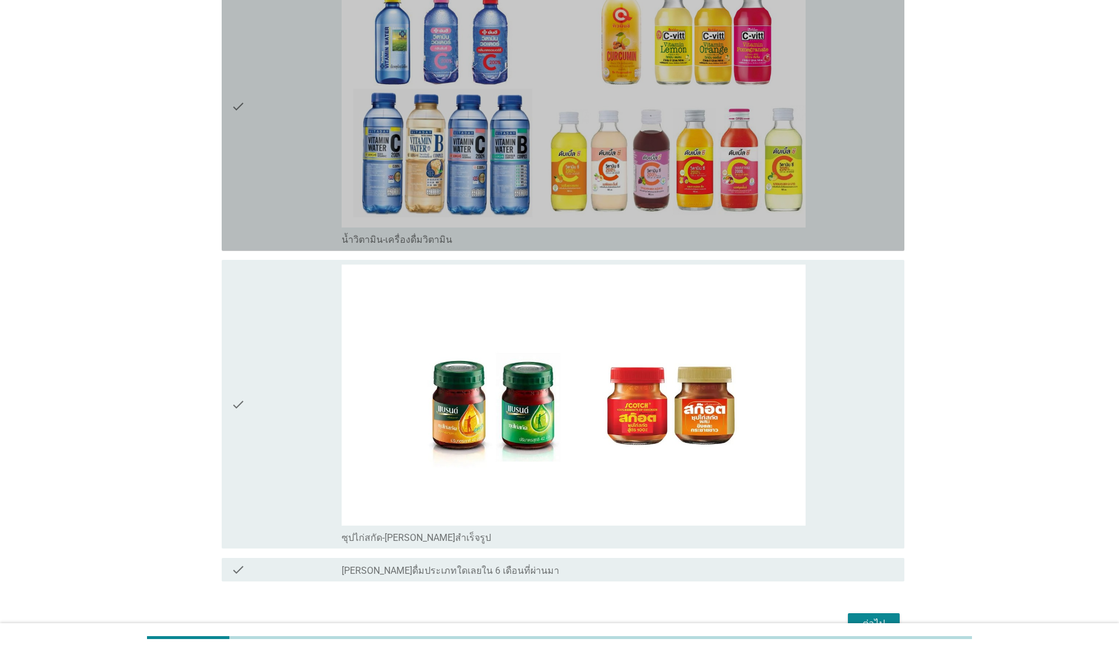
click at [273, 200] on div "check" at bounding box center [286, 106] width 111 height 279
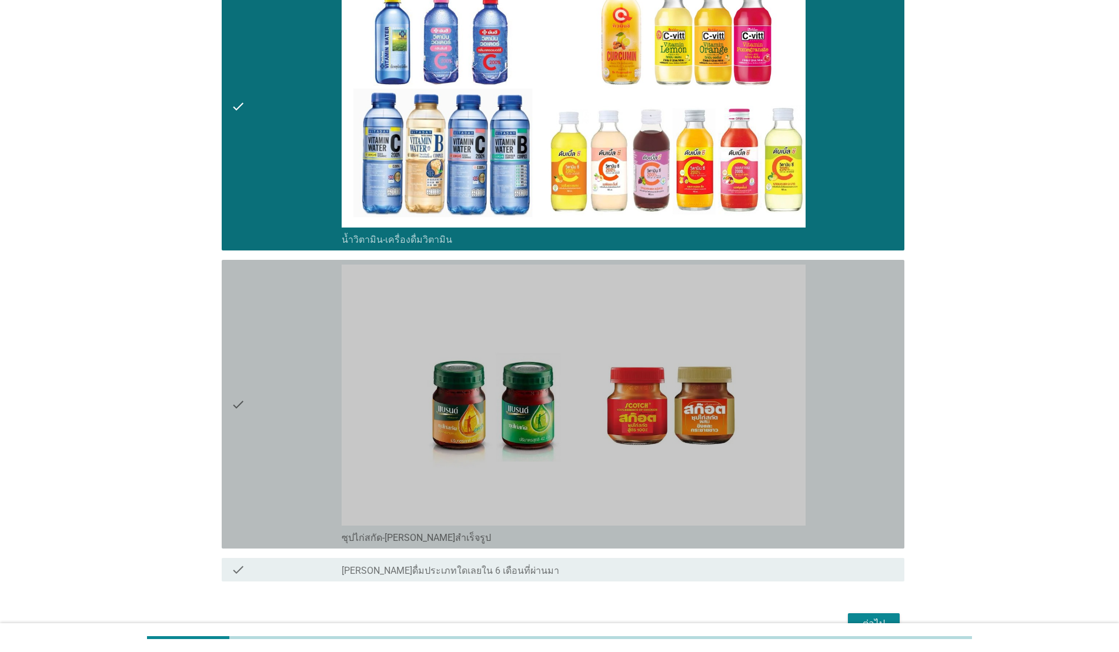
click at [293, 342] on div "check" at bounding box center [286, 404] width 111 height 279
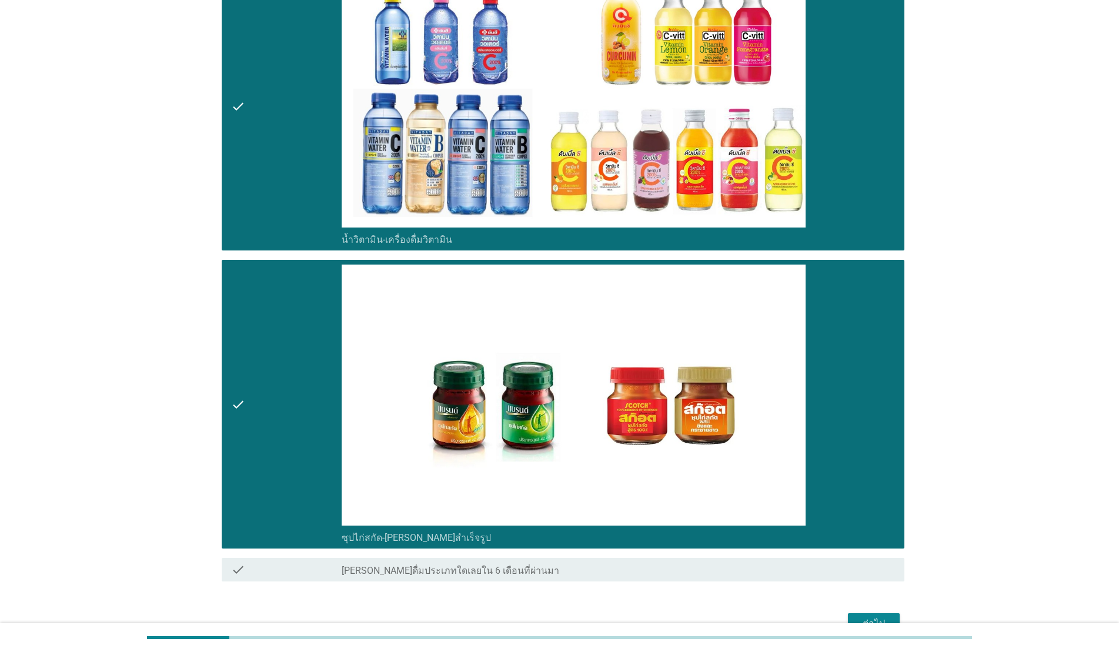
click at [577, 528] on div "ต่อไป" at bounding box center [873, 624] width 33 height 14
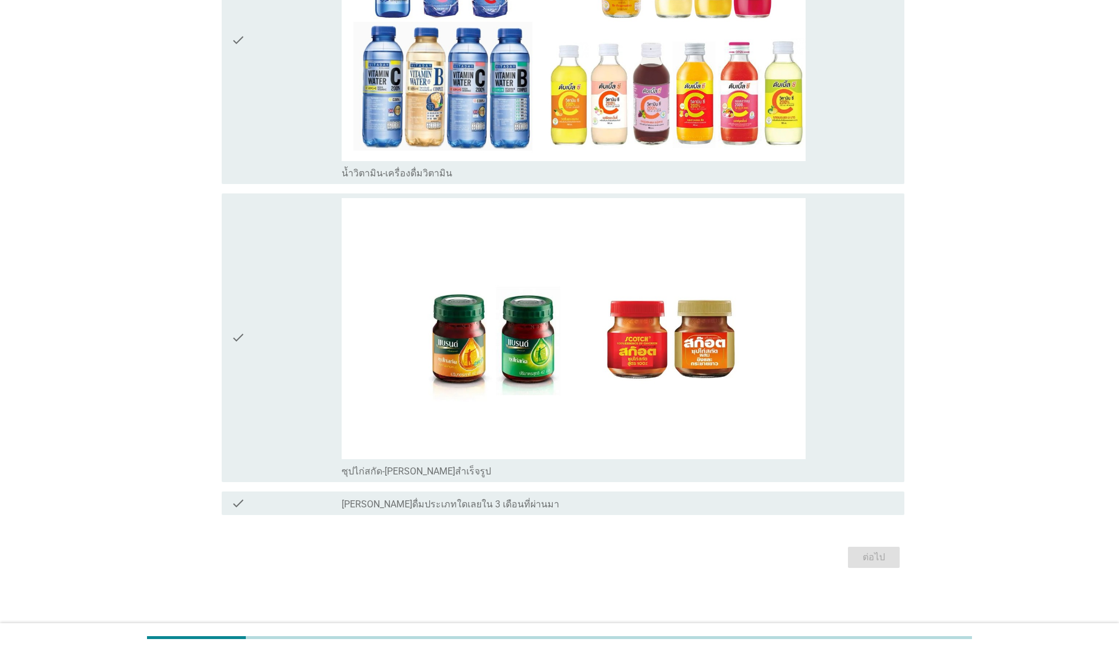
scroll to position [0, 0]
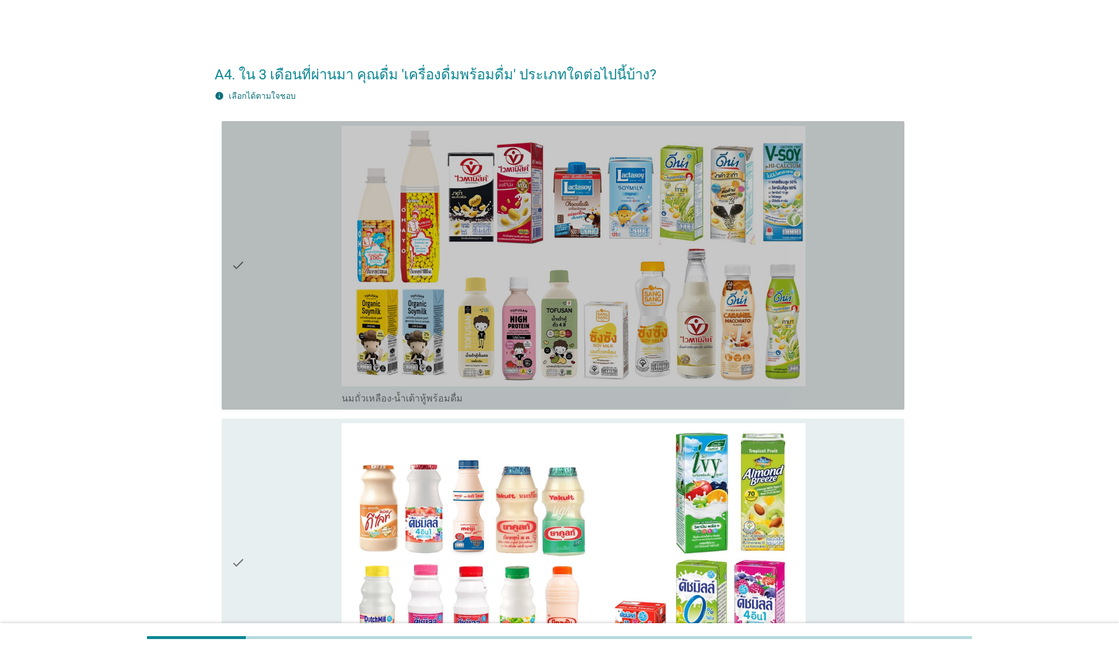
click at [273, 272] on div "check" at bounding box center [286, 265] width 111 height 279
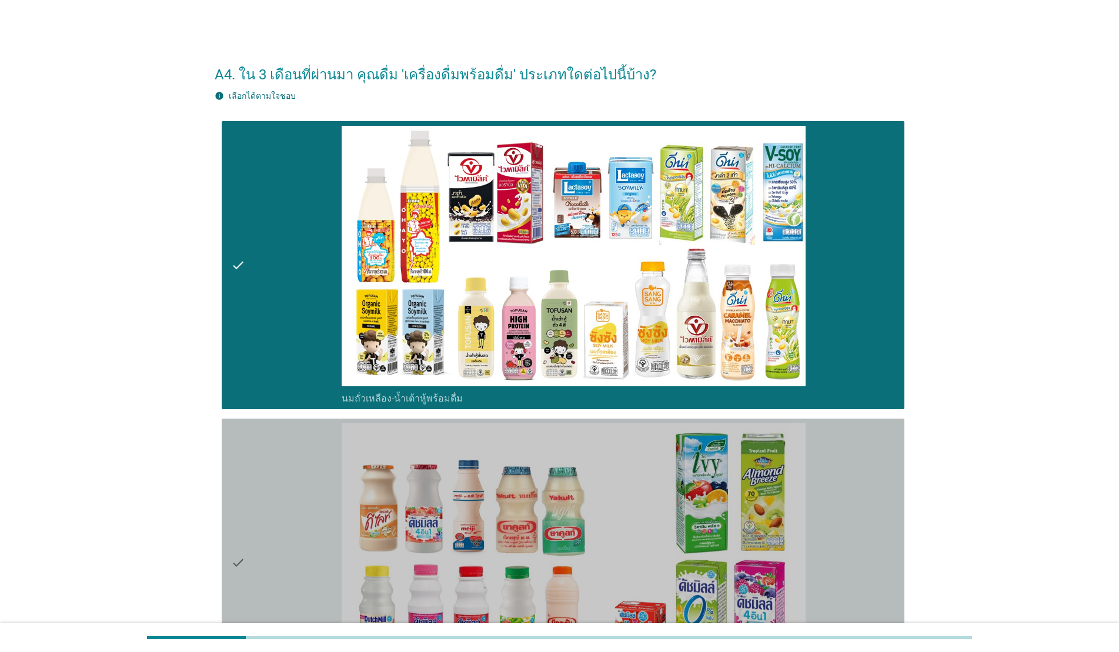
click at [287, 509] on div "check" at bounding box center [286, 562] width 111 height 279
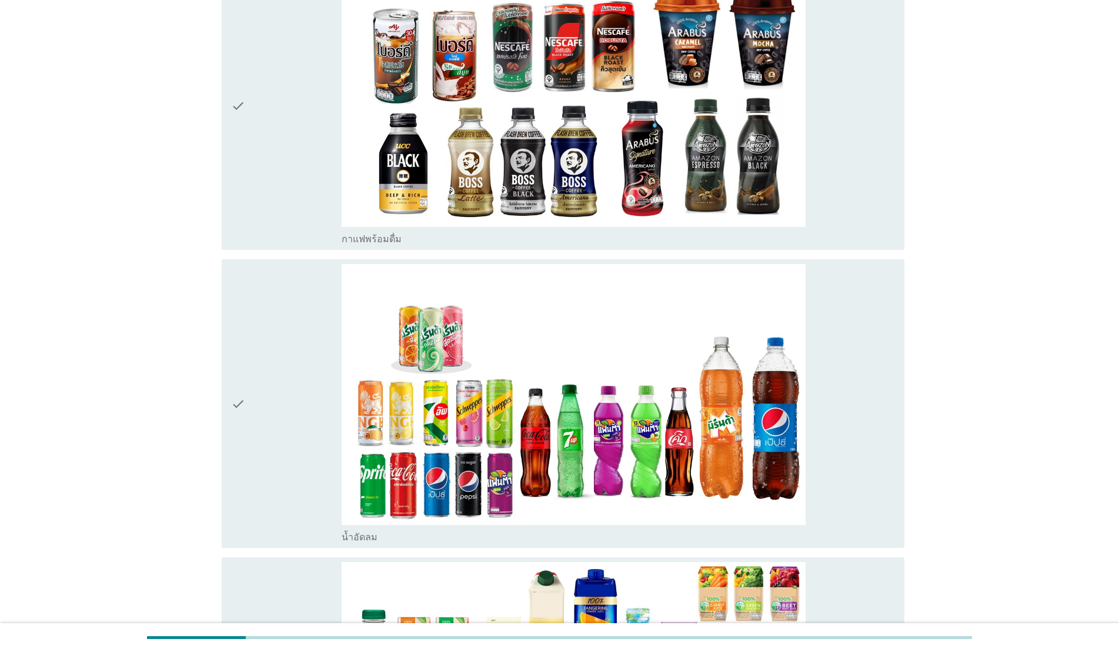
scroll to position [801, 0]
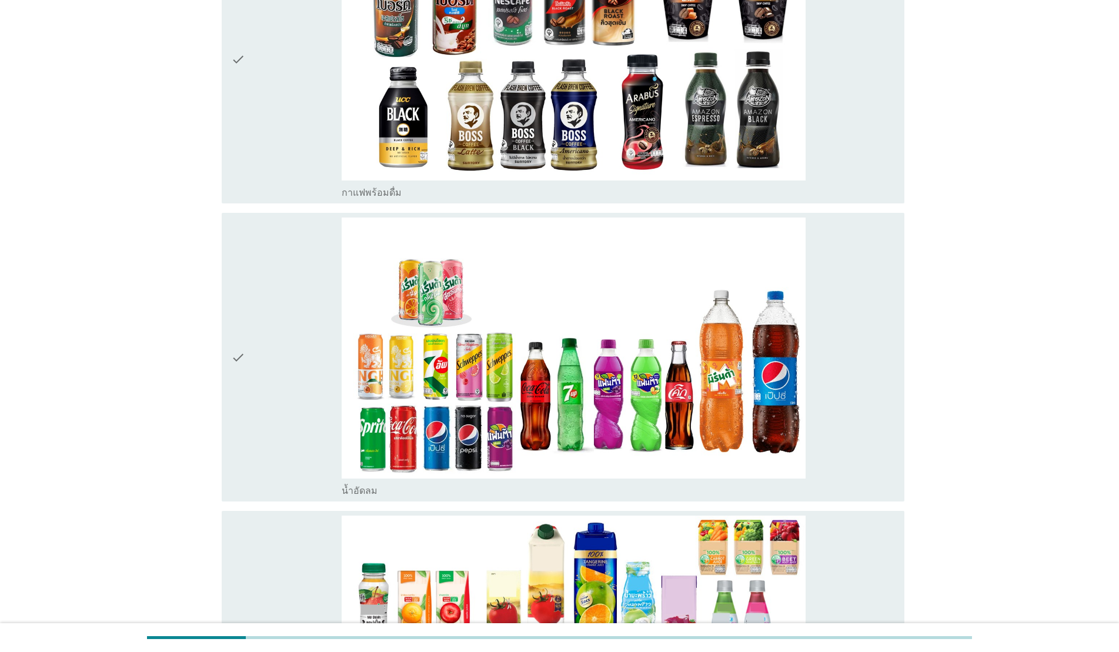
click at [279, 114] on div "check" at bounding box center [286, 59] width 111 height 279
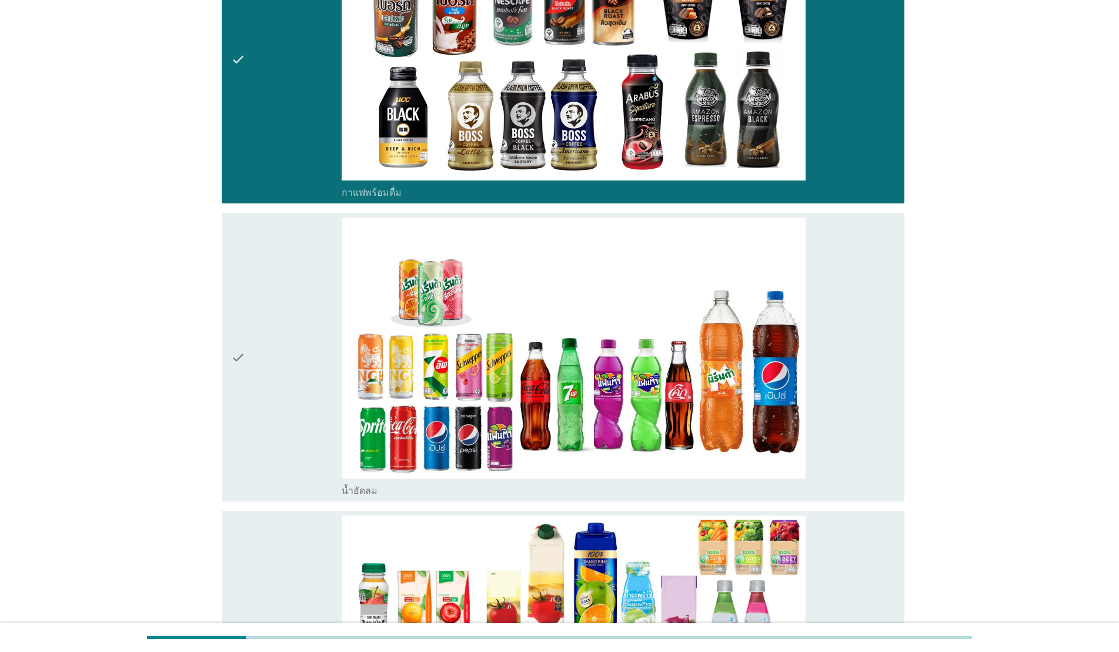
click at [285, 284] on div "check" at bounding box center [286, 357] width 111 height 279
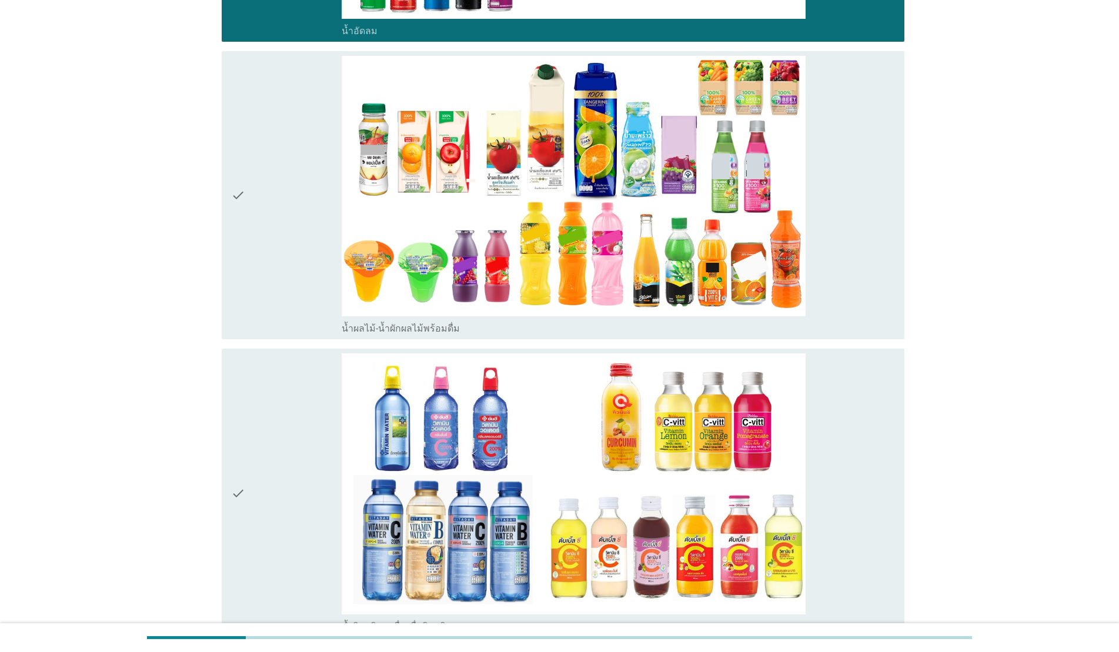
scroll to position [1266, 0]
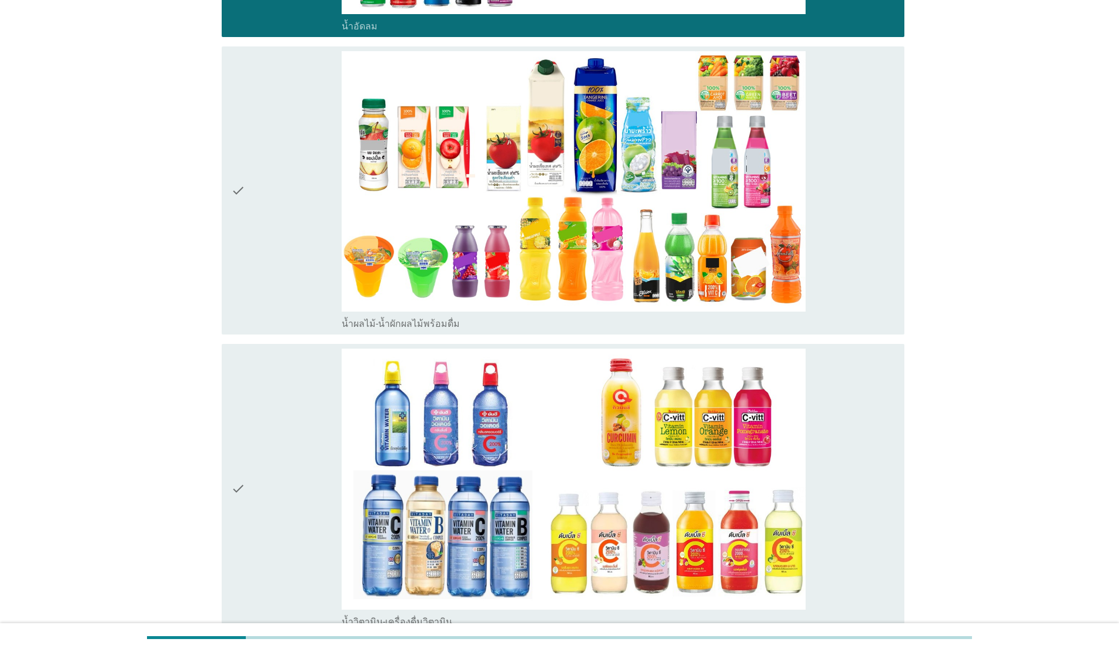
click at [288, 227] on div "check" at bounding box center [286, 190] width 111 height 279
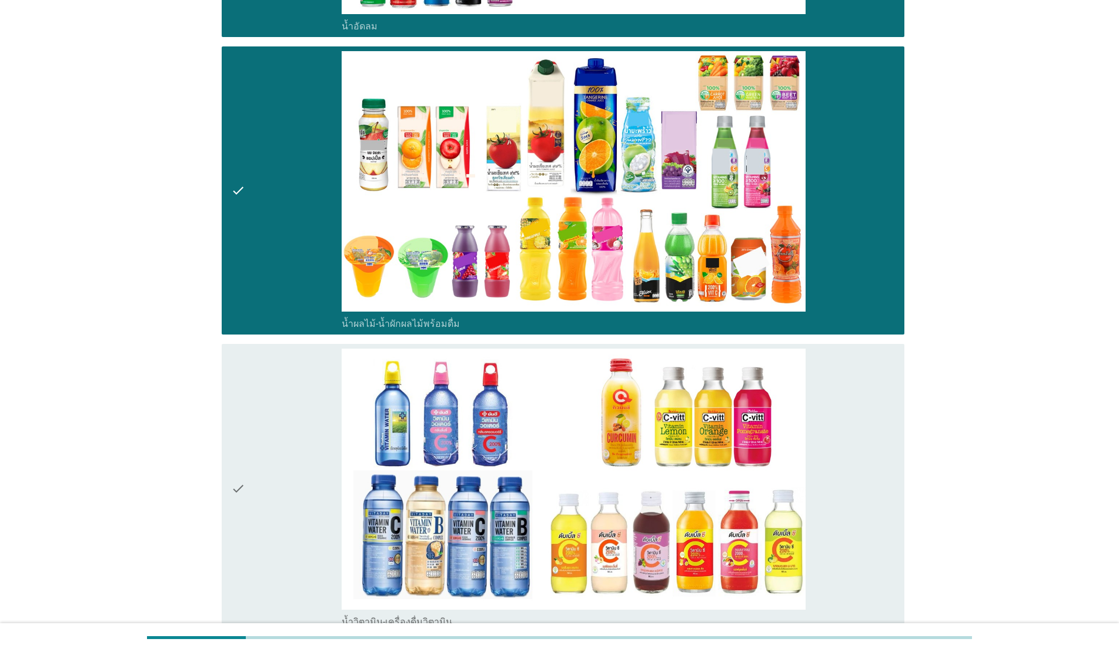
click at [307, 360] on div "check" at bounding box center [286, 488] width 111 height 279
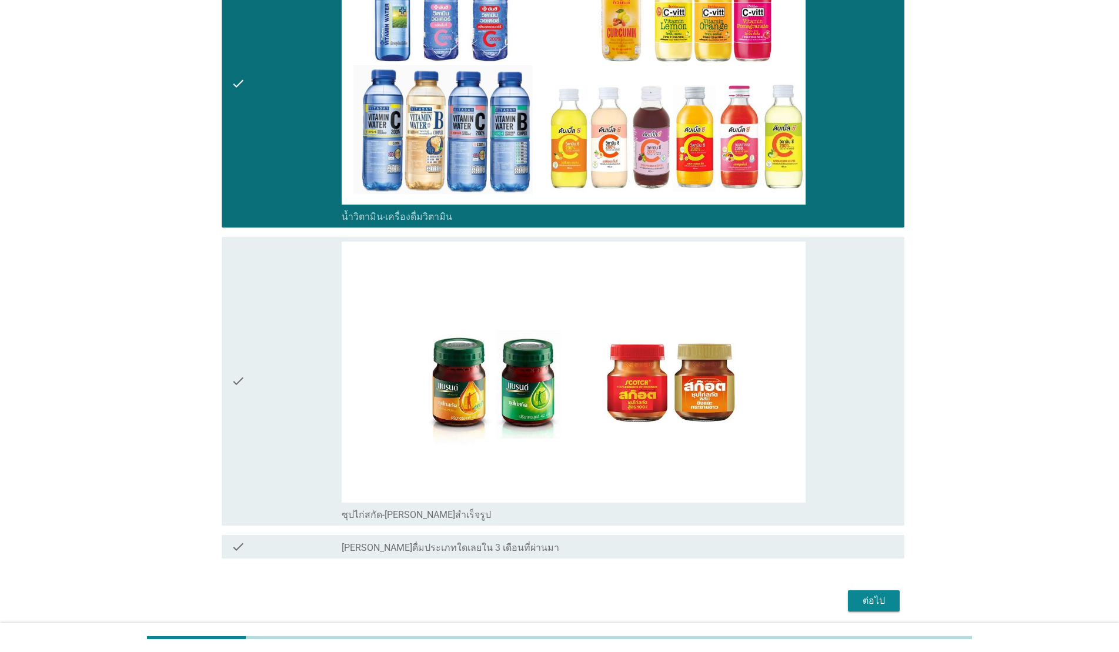
scroll to position [1714, 0]
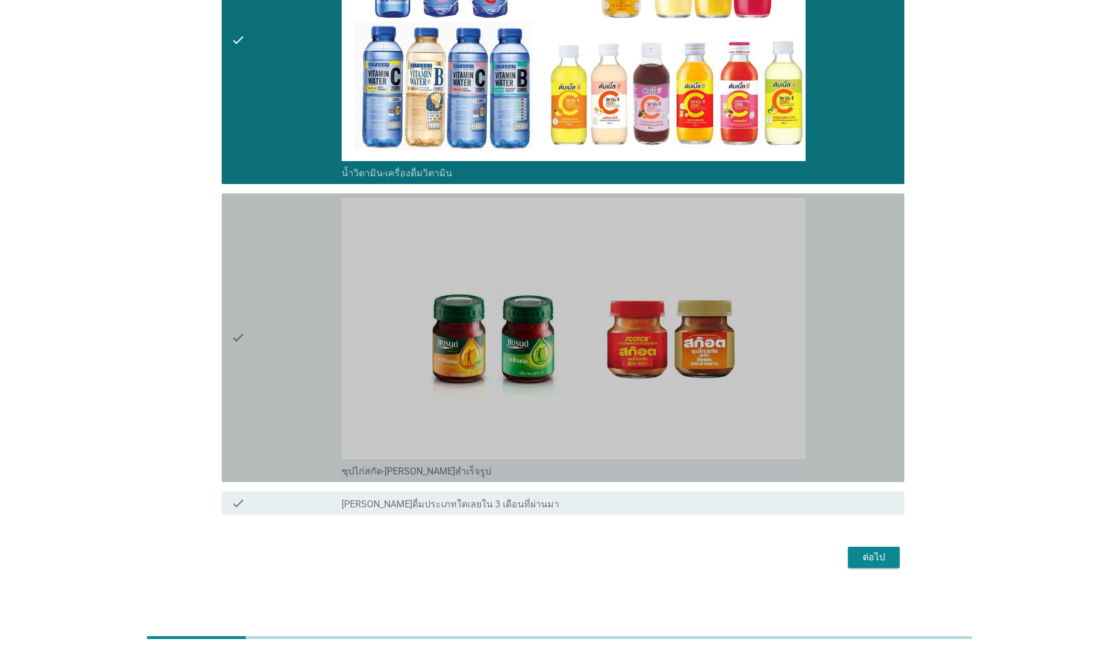
click at [288, 335] on div "check" at bounding box center [286, 337] width 111 height 279
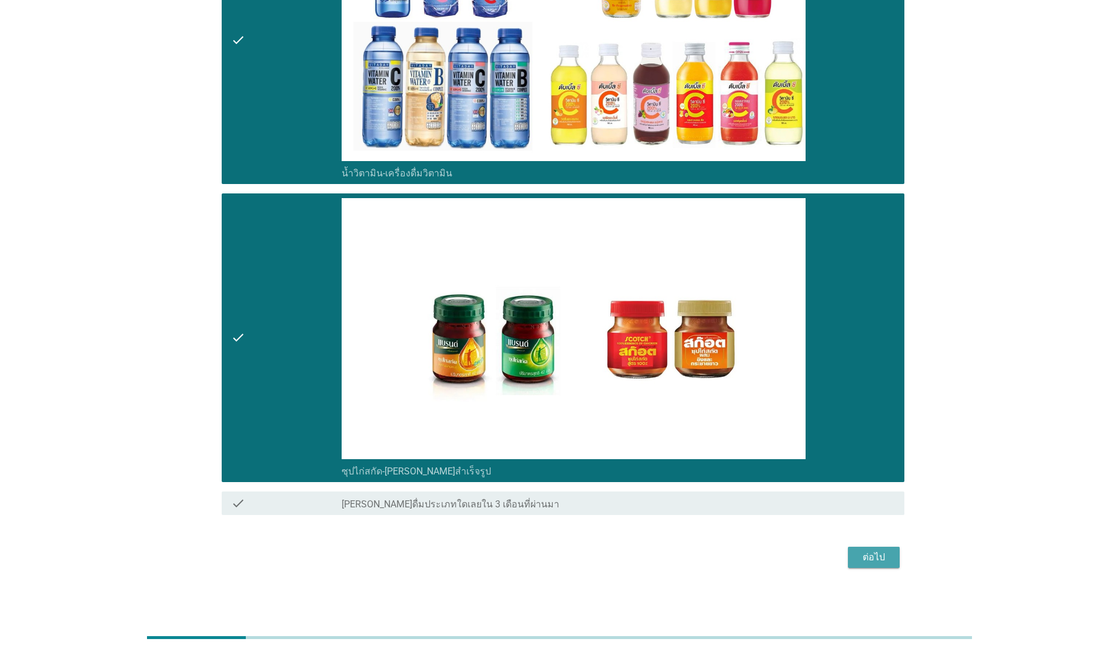
click at [577, 528] on div "ต่อไป" at bounding box center [873, 557] width 33 height 14
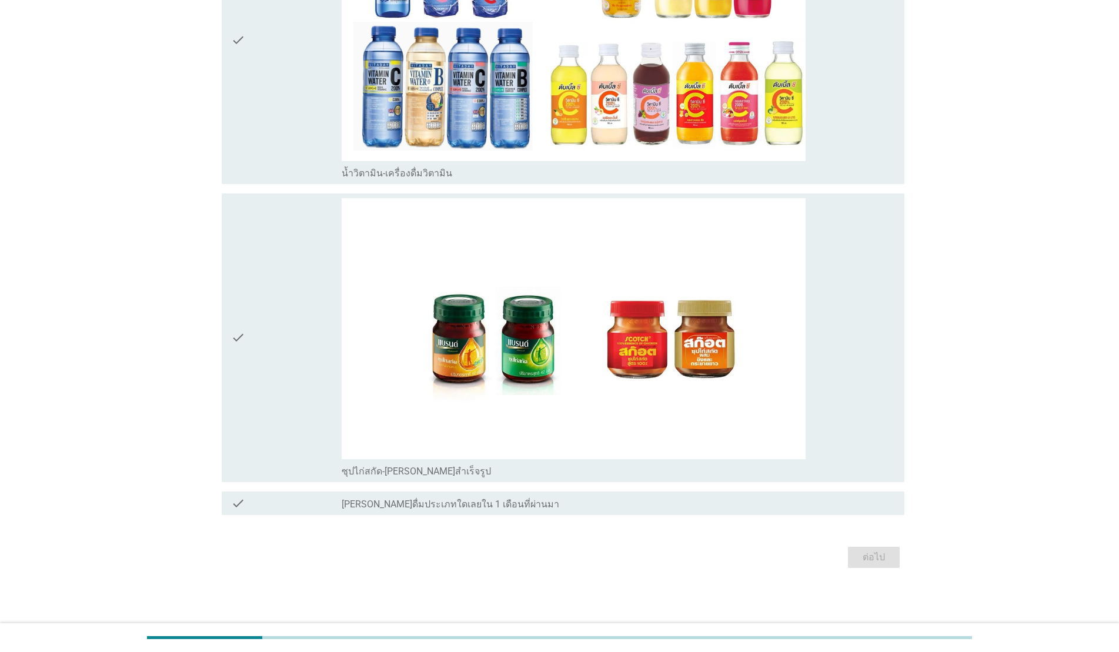
scroll to position [0, 0]
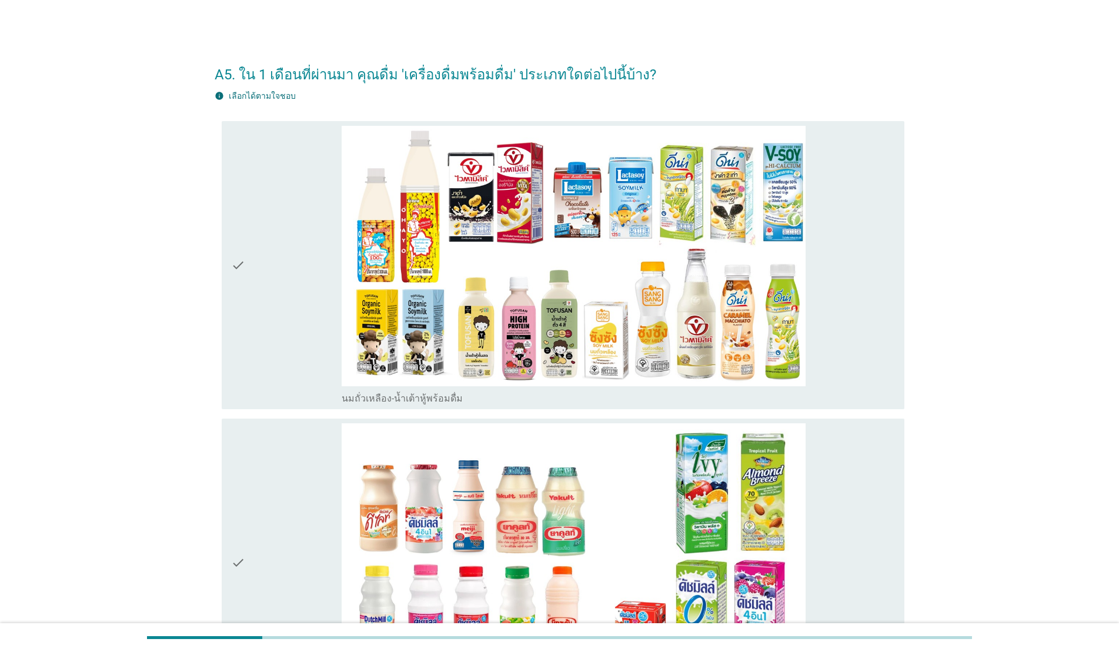
click at [252, 290] on div "check" at bounding box center [286, 265] width 111 height 279
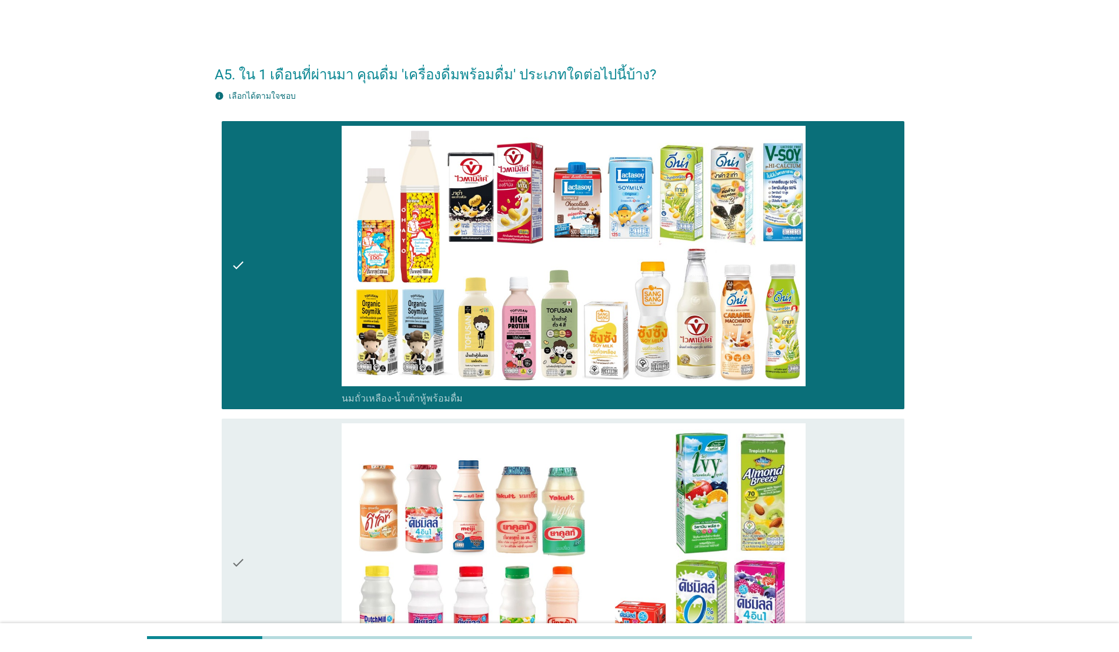
click at [294, 477] on div "check" at bounding box center [286, 562] width 111 height 279
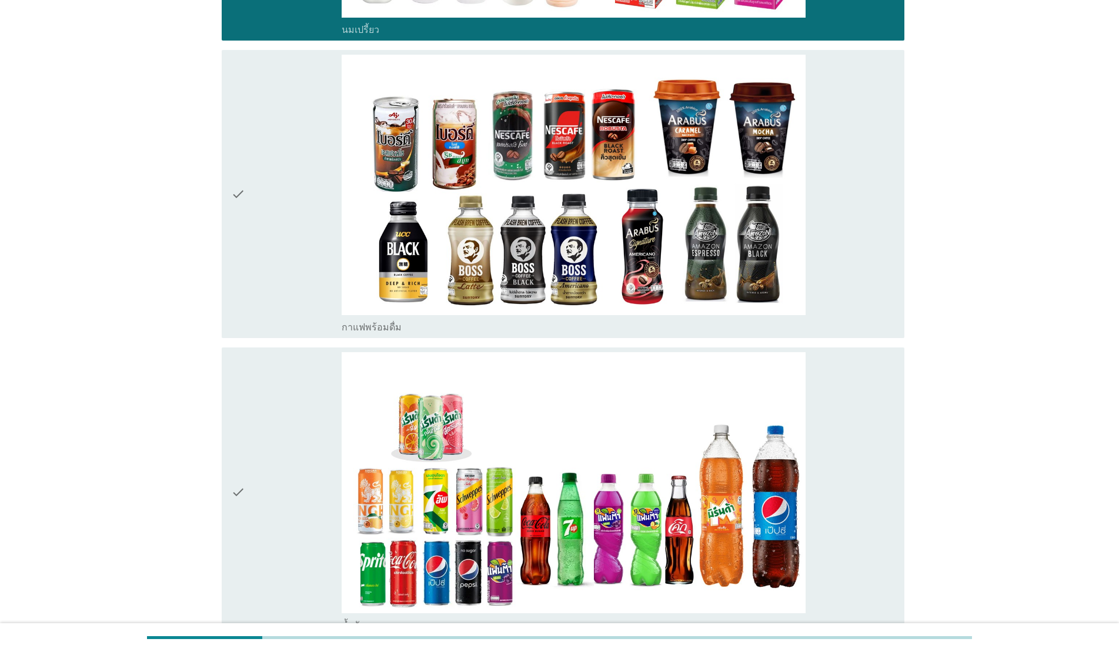
scroll to position [715, 0]
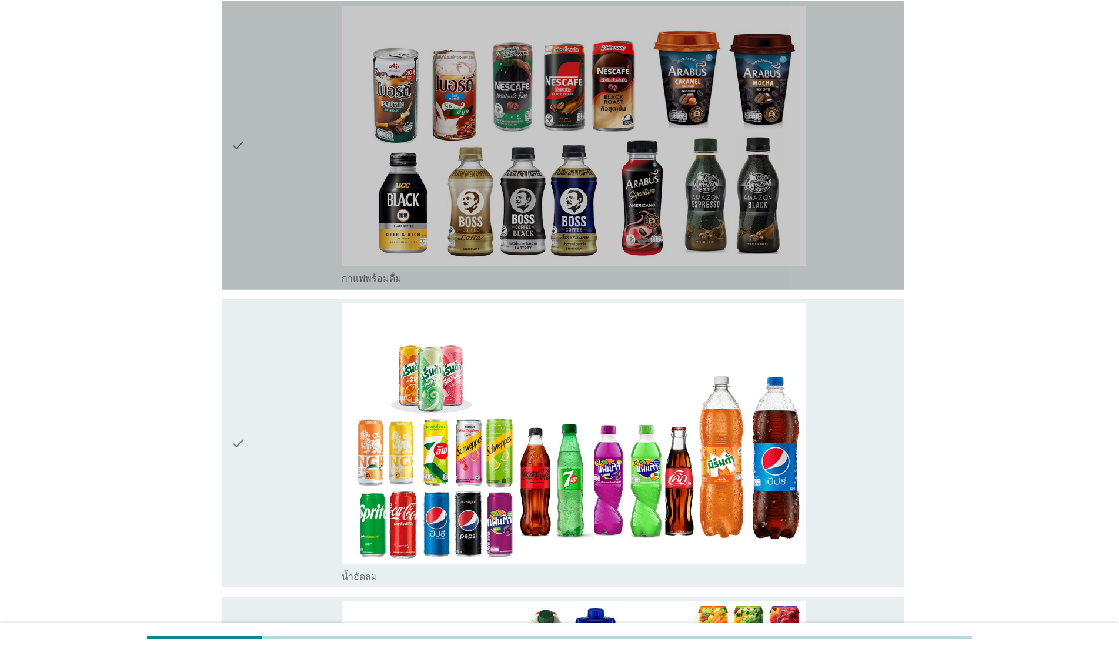
click at [319, 154] on div "check" at bounding box center [286, 145] width 111 height 279
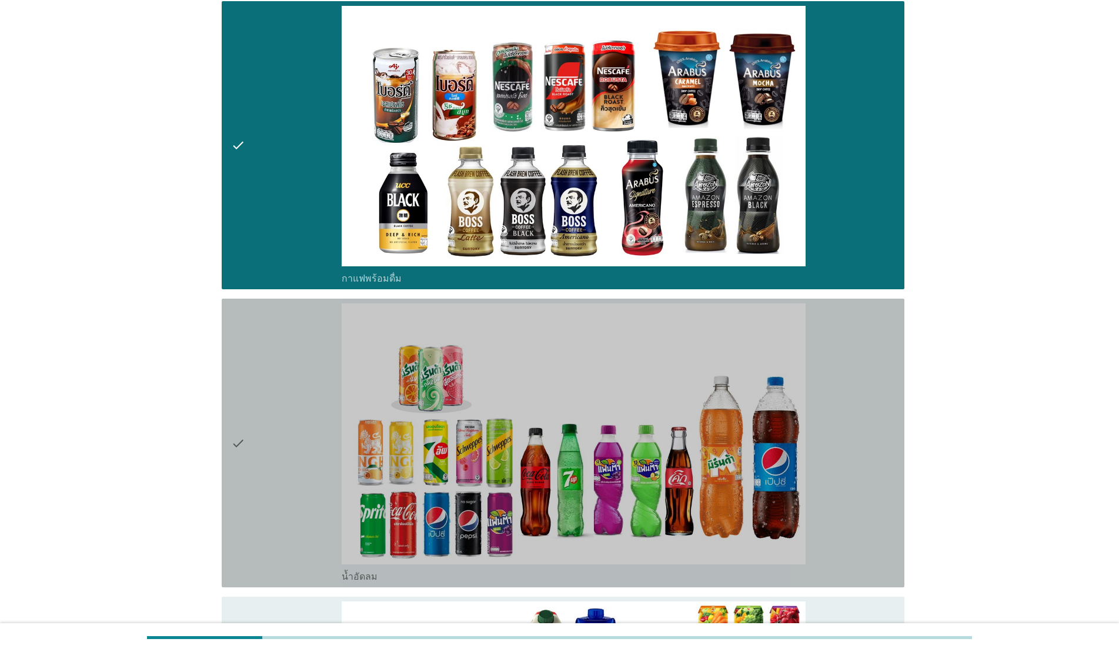
click at [295, 346] on div "check" at bounding box center [286, 442] width 111 height 279
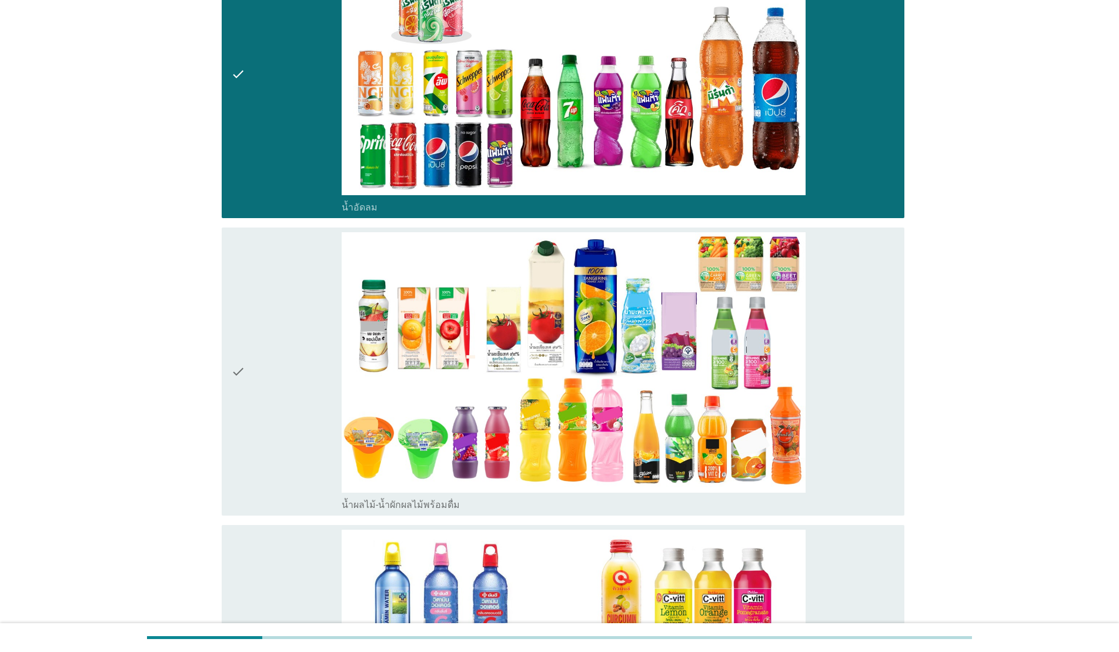
scroll to position [1120, 0]
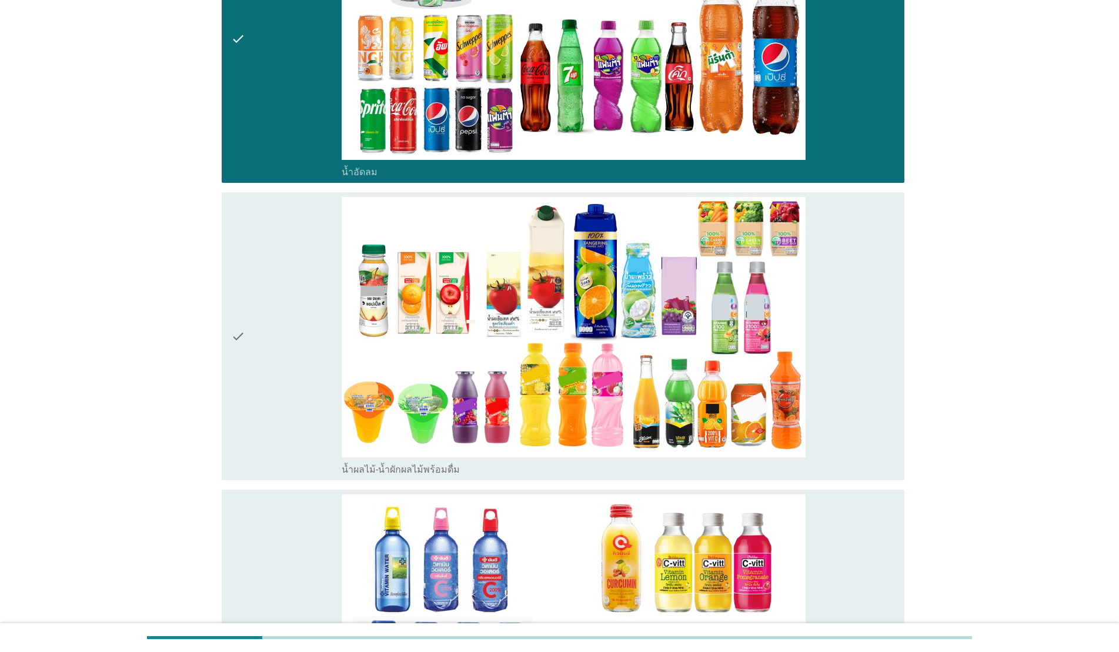
click at [276, 253] on div "check" at bounding box center [286, 336] width 111 height 279
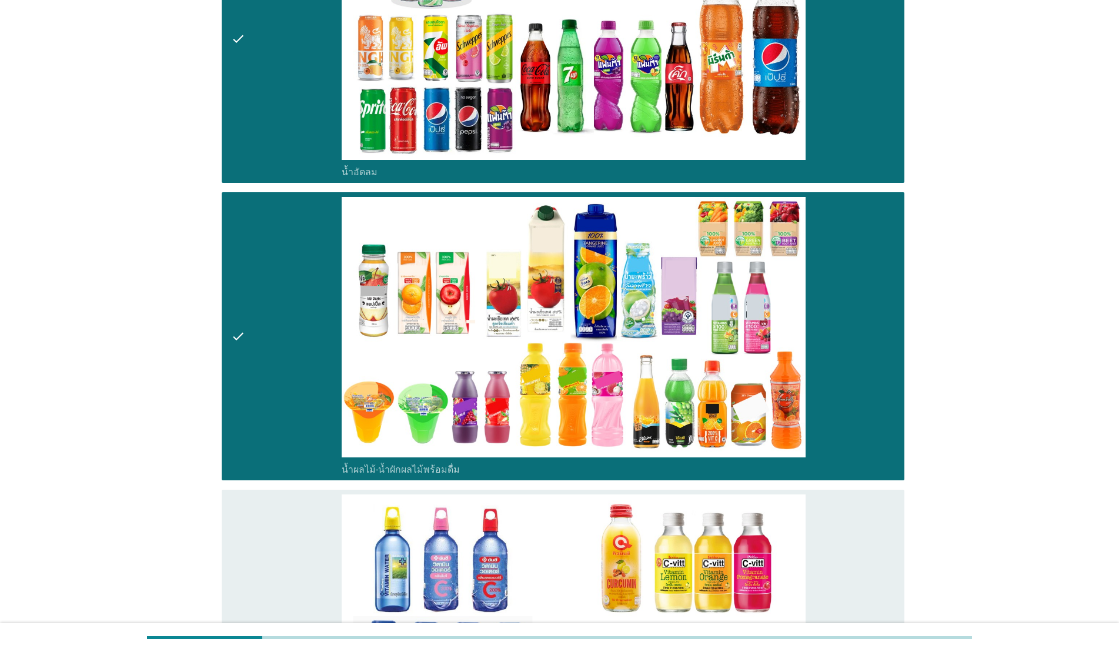
click at [276, 528] on div "check" at bounding box center [286, 633] width 111 height 279
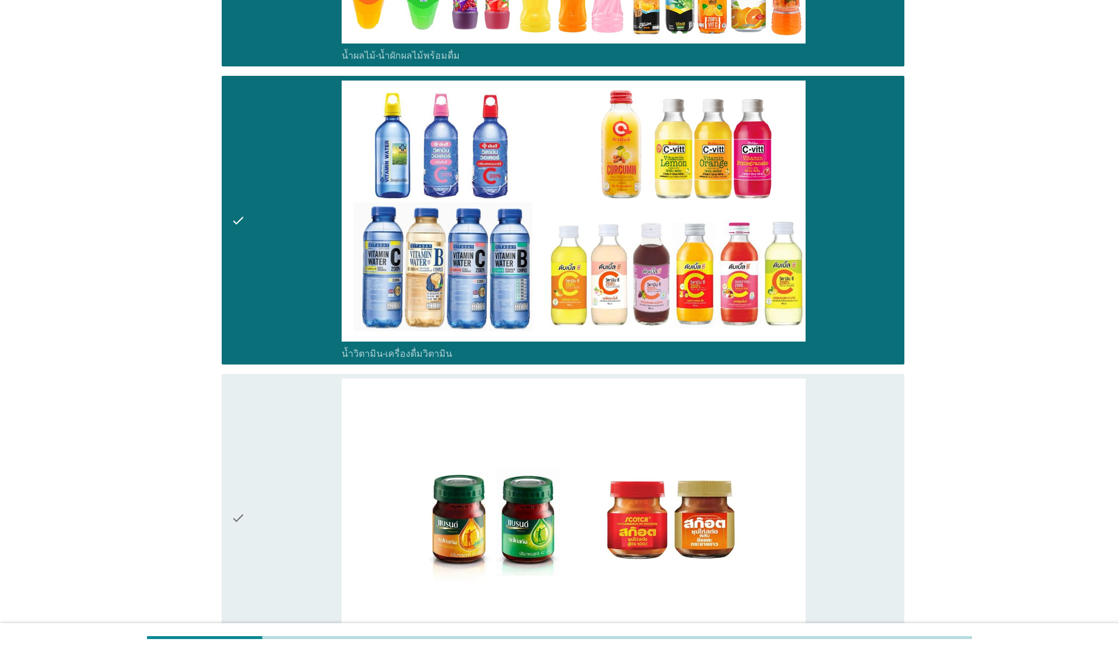
scroll to position [1539, 0]
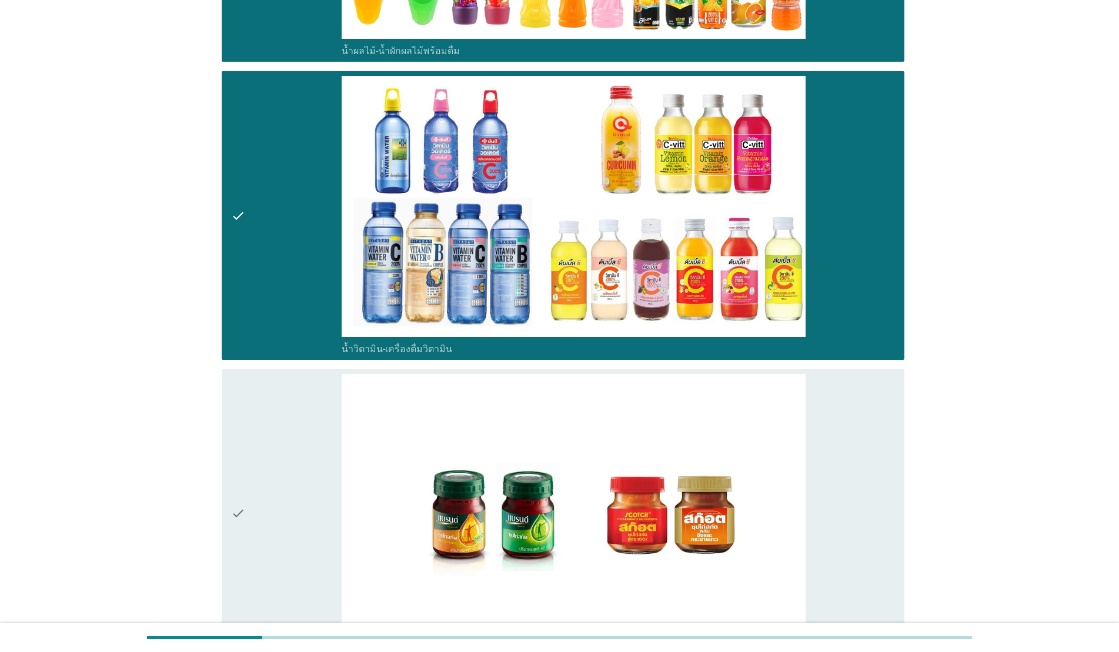
click at [294, 457] on div "check" at bounding box center [286, 513] width 111 height 279
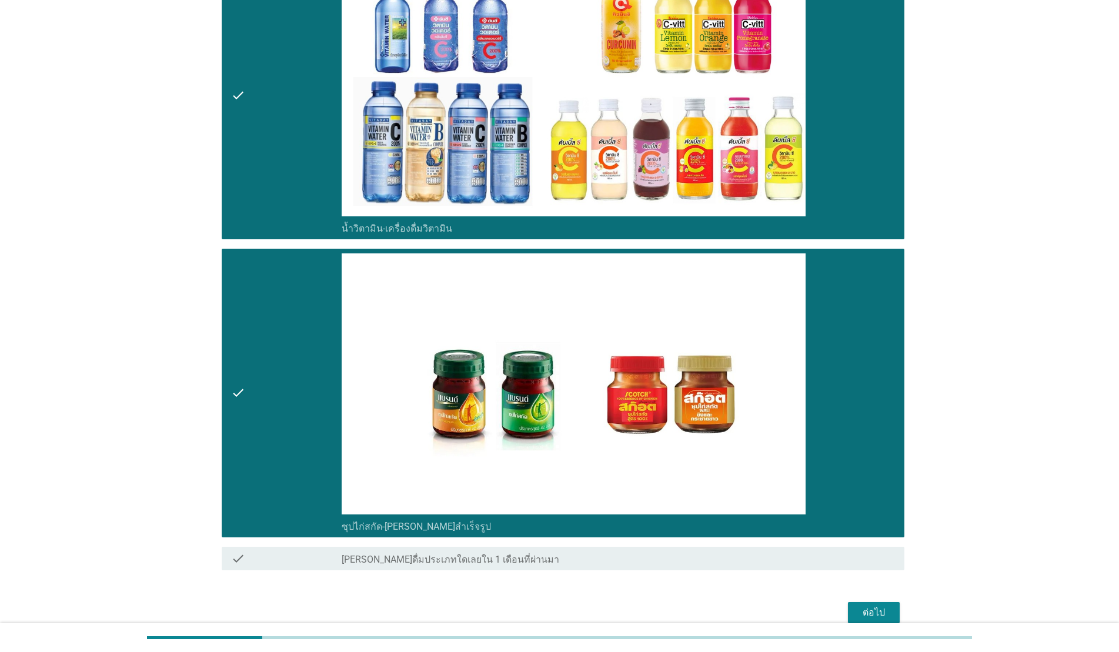
scroll to position [1699, 0]
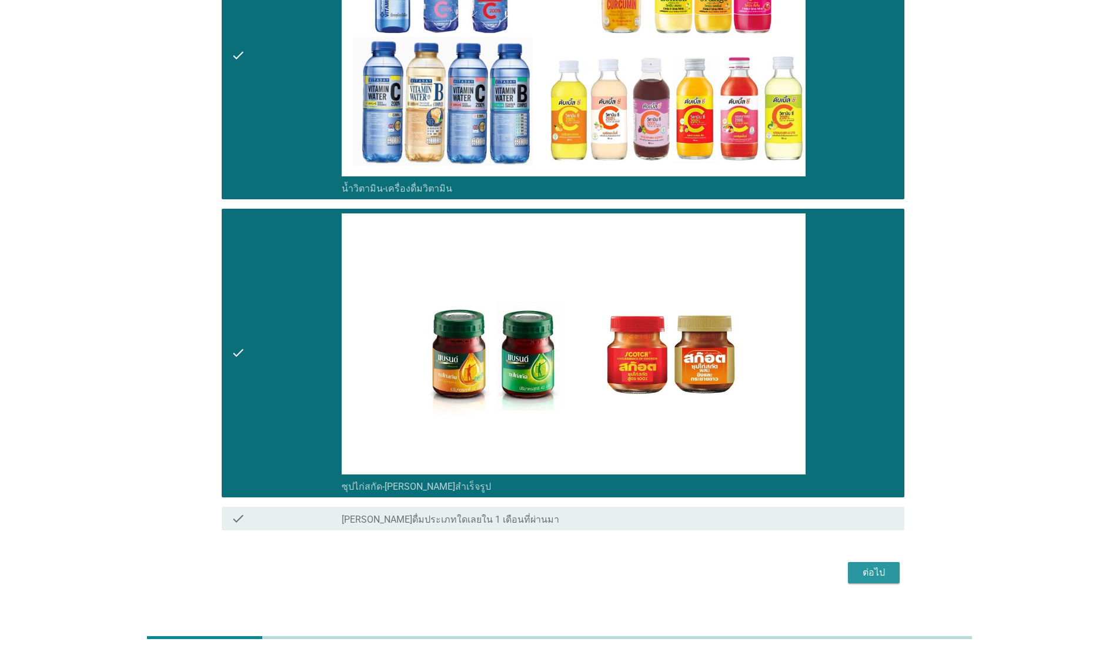
click at [577, 528] on div "ต่อไป" at bounding box center [873, 573] width 33 height 14
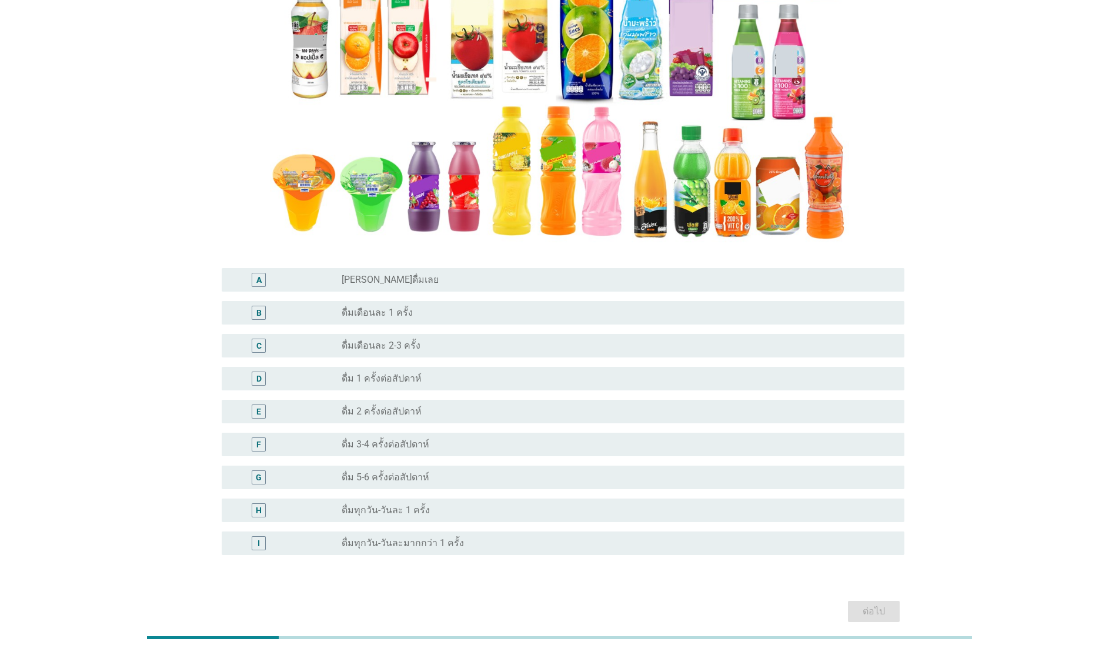
scroll to position [218, 0]
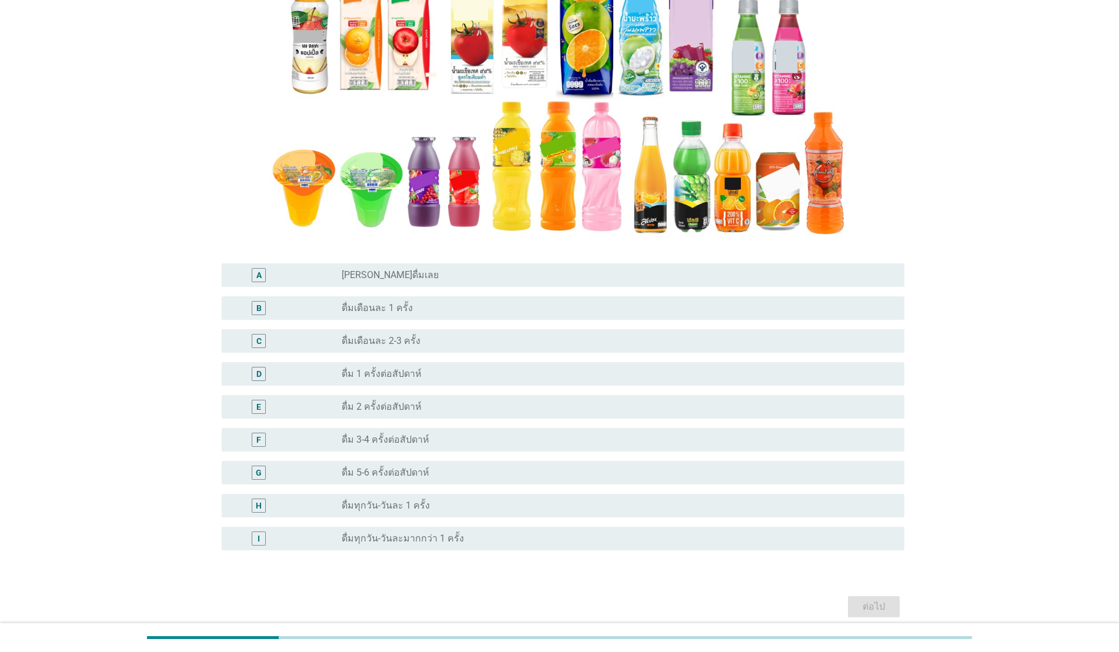
click at [440, 507] on div "radio_button_unchecked ดื่มทุกวัน-วันละ 1 ครั้ง" at bounding box center [614, 506] width 544 height 12
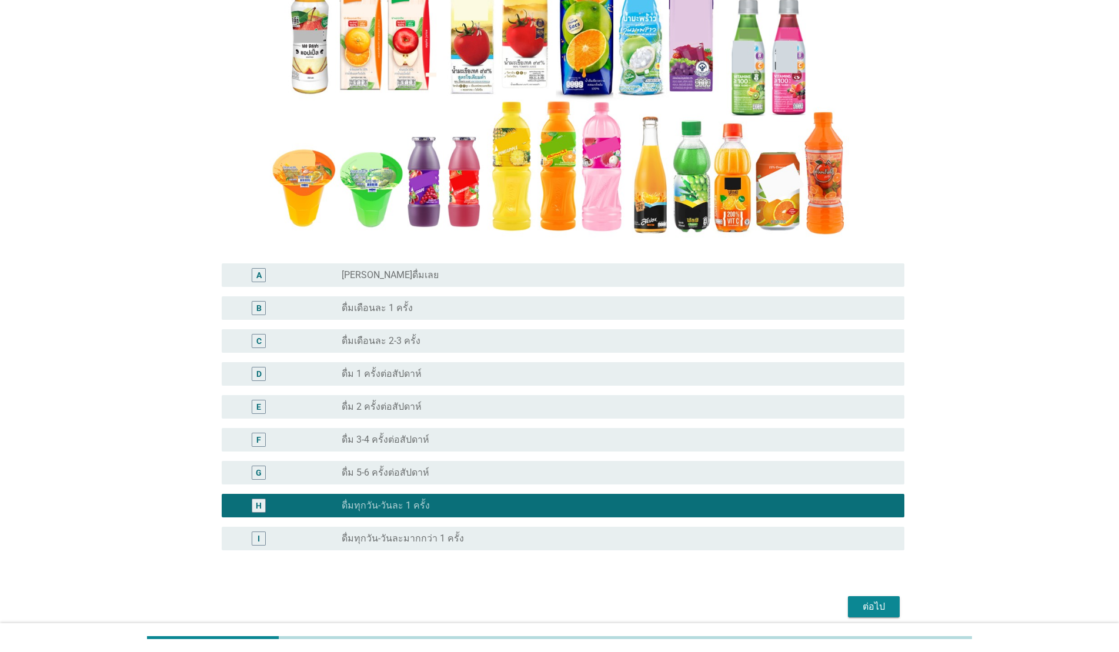
click at [577, 528] on div "ต่อไป" at bounding box center [873, 607] width 33 height 14
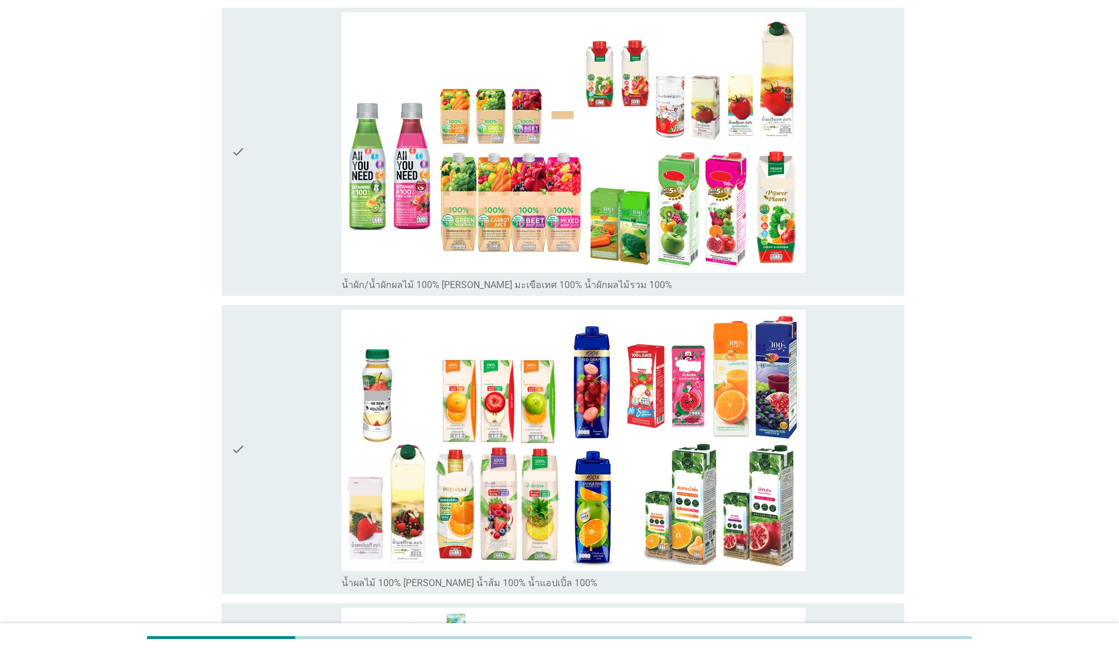
scroll to position [161, 0]
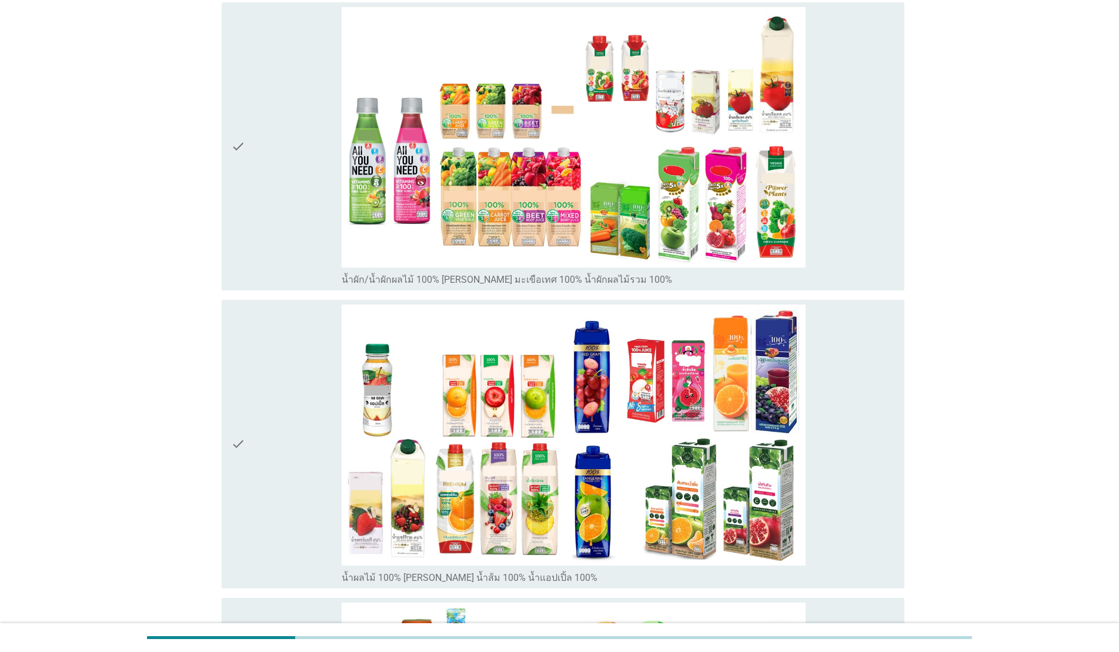
click at [273, 229] on div "check" at bounding box center [286, 146] width 111 height 279
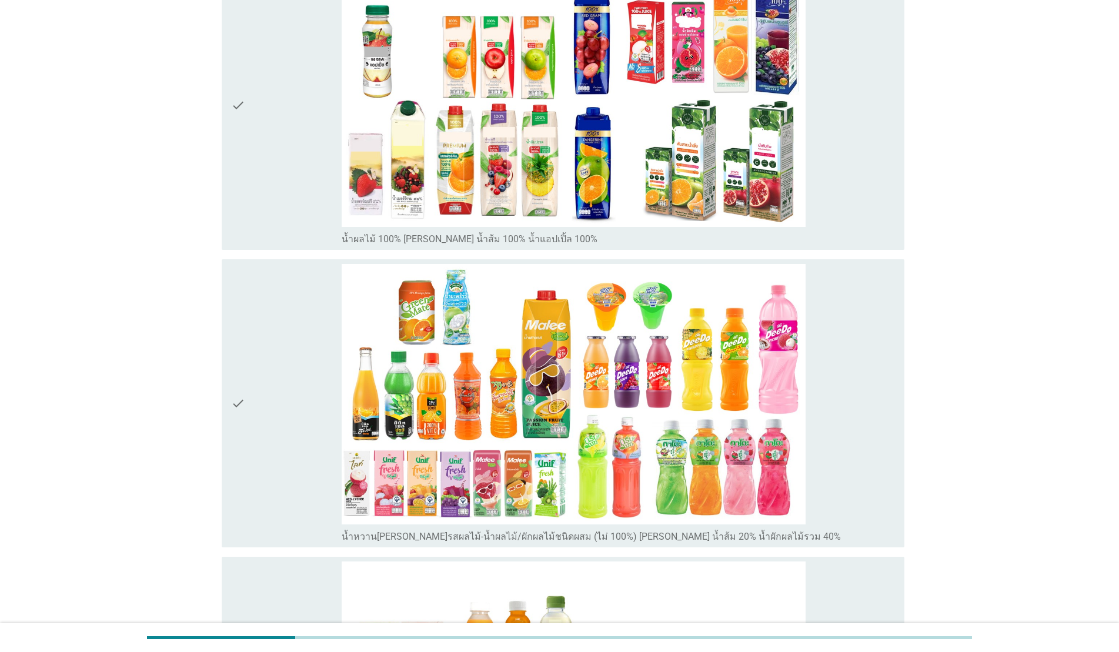
scroll to position [521, 0]
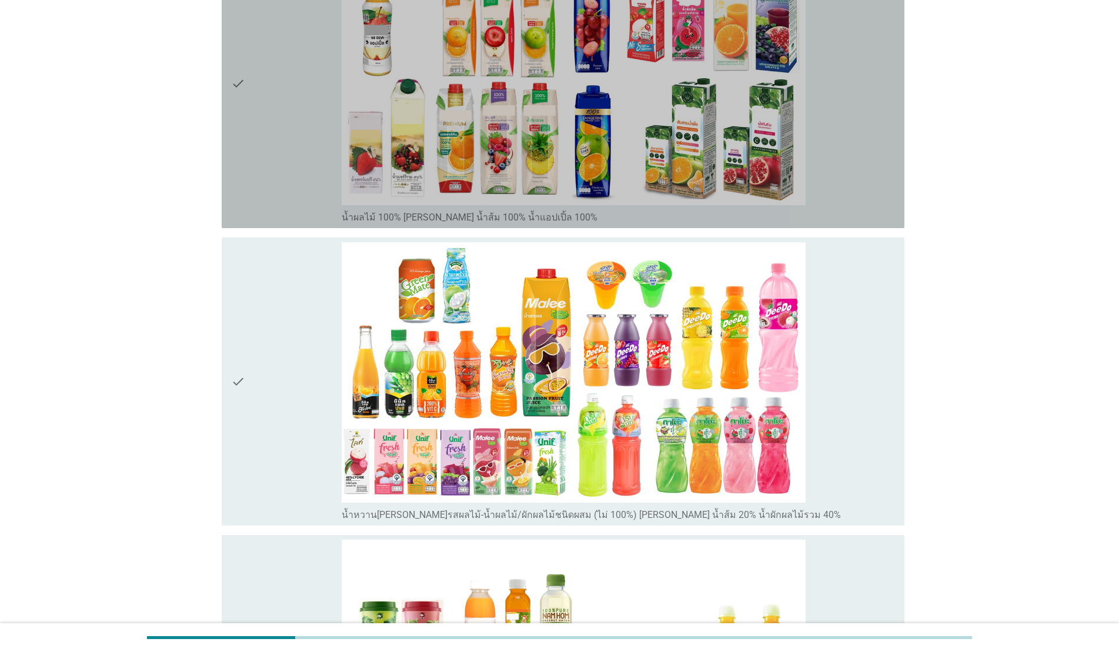
click at [264, 210] on div "check" at bounding box center [286, 83] width 111 height 279
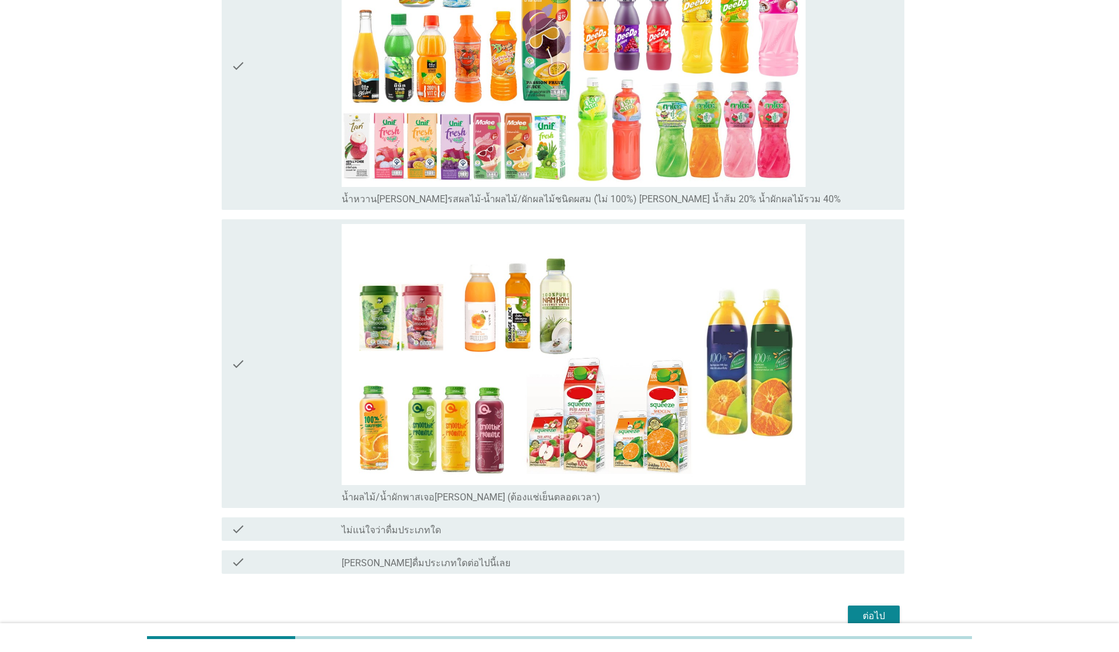
scroll to position [868, 0]
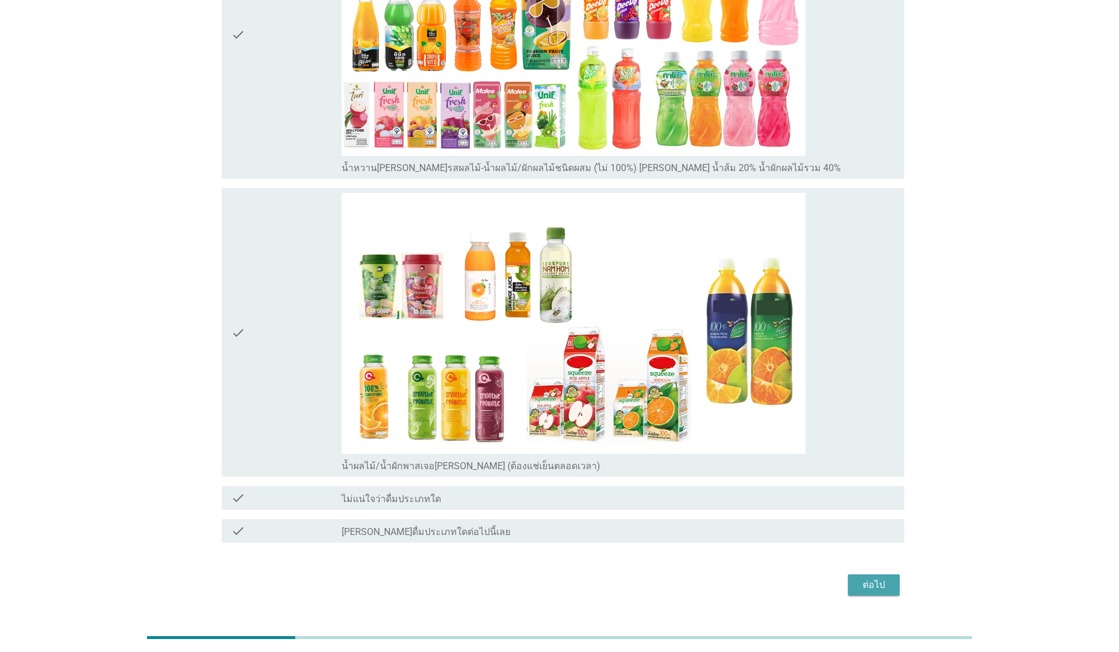
click at [577, 528] on div "ต่อไป" at bounding box center [873, 585] width 33 height 14
